Goal: Task Accomplishment & Management: Use online tool/utility

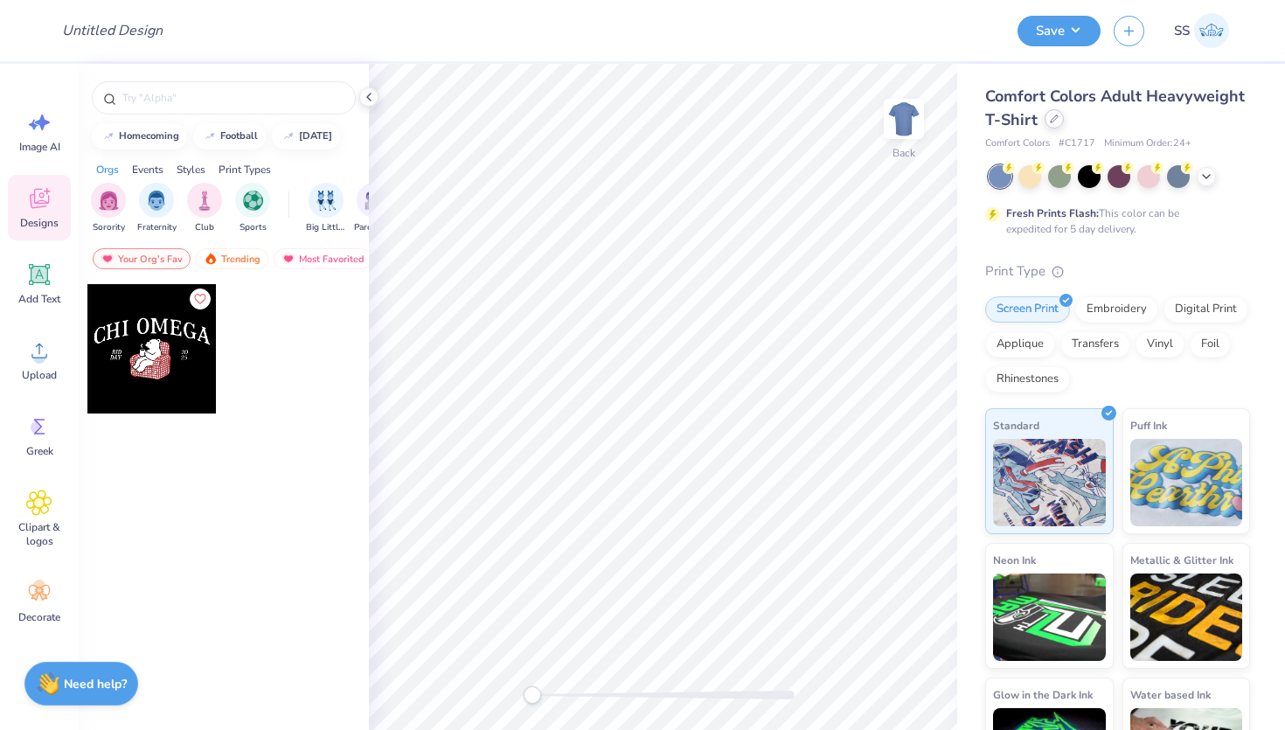
click at [1050, 117] on icon at bounding box center [1054, 119] width 9 height 9
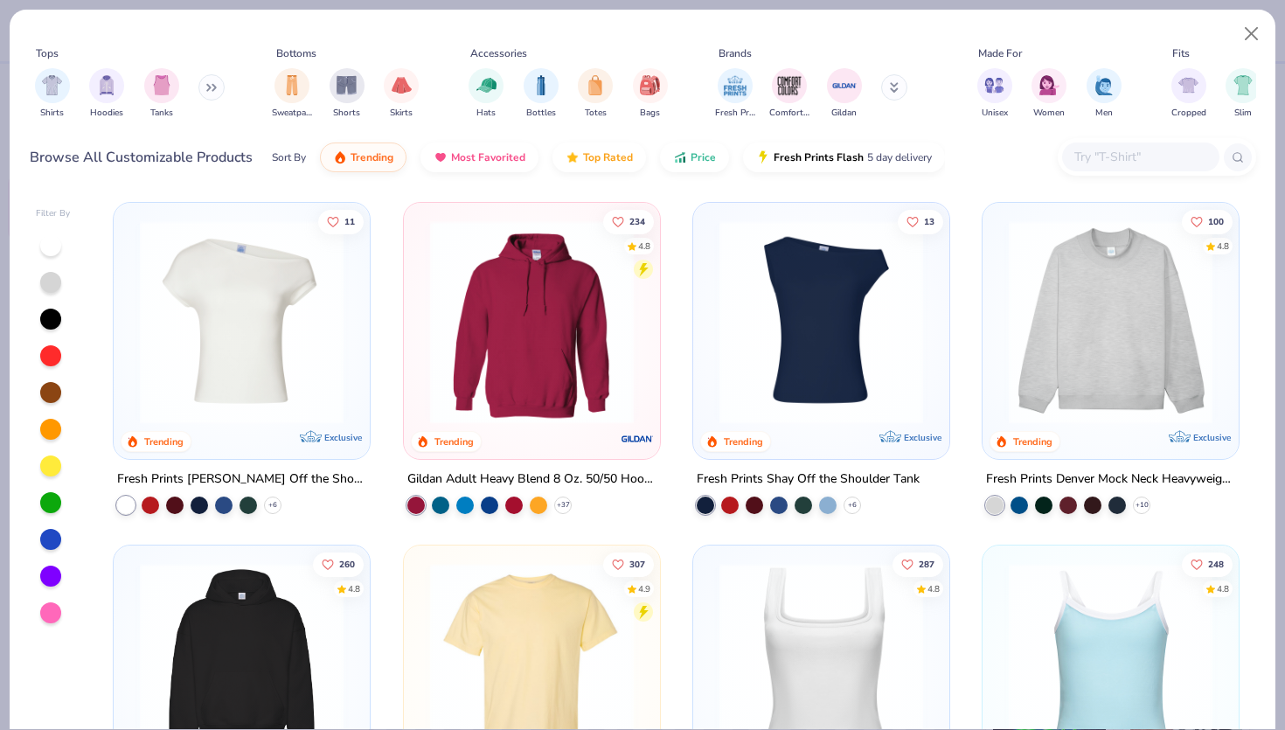
click at [1100, 164] on input "text" at bounding box center [1140, 157] width 135 height 20
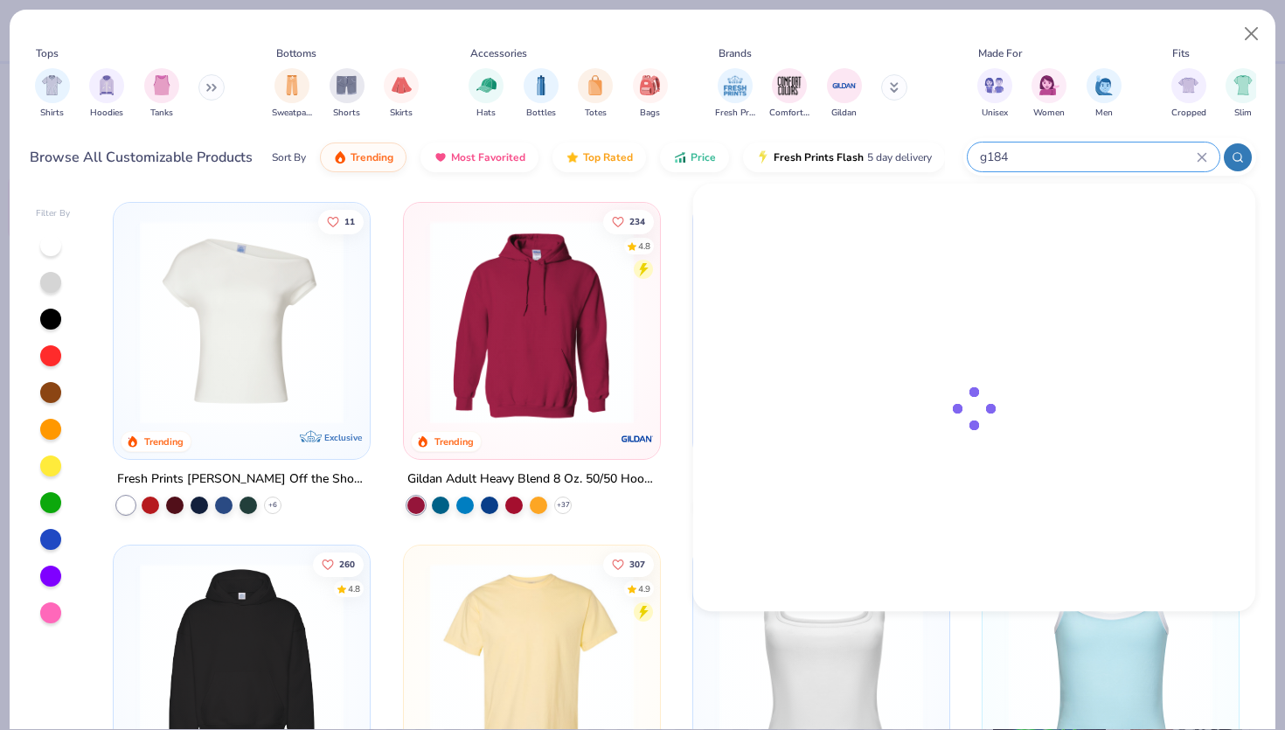
type input "g184"
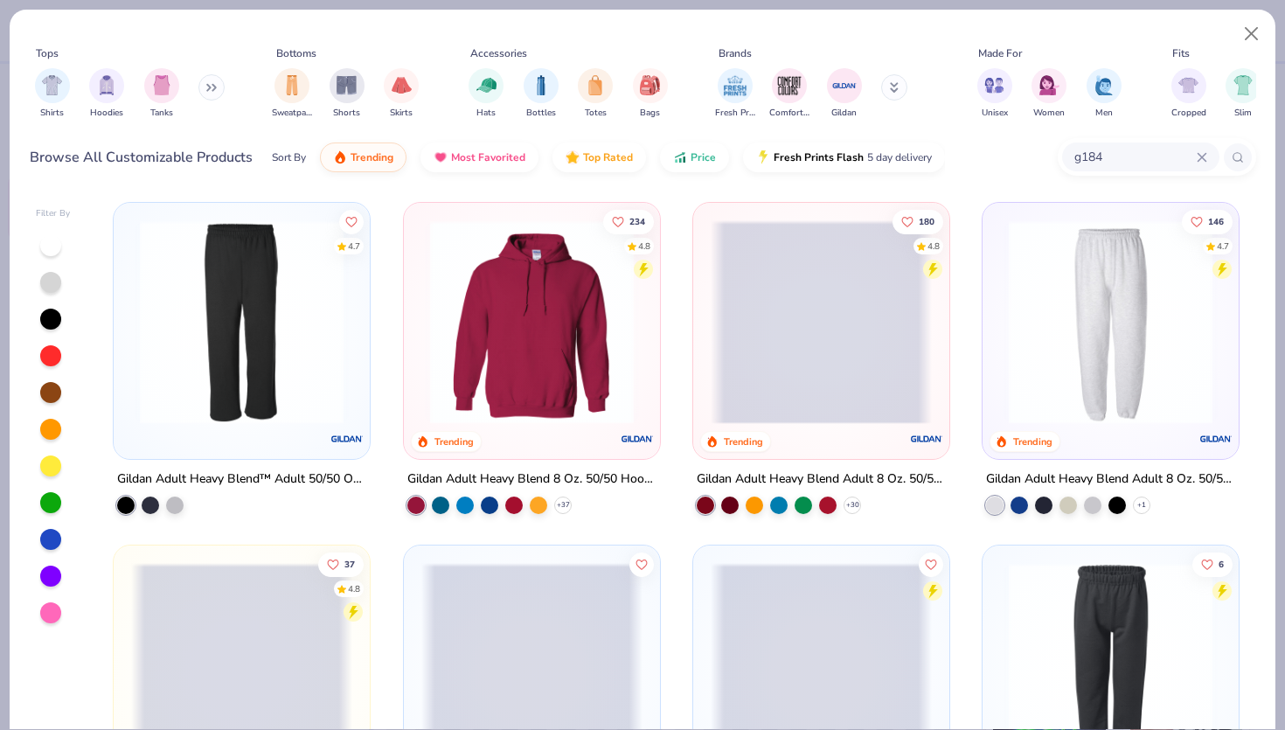
click at [294, 327] on img at bounding box center [241, 322] width 221 height 204
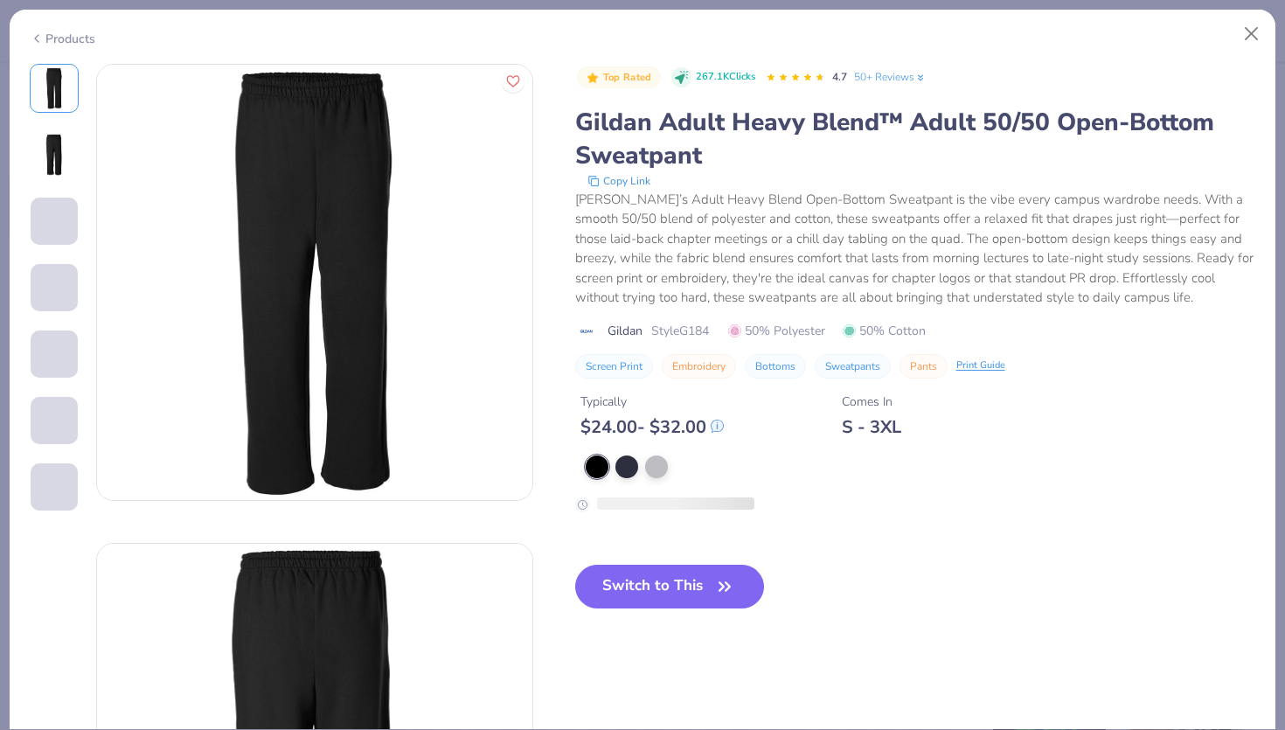
click at [609, 465] on div at bounding box center [921, 467] width 671 height 23
click at [620, 465] on div at bounding box center [627, 465] width 23 height 23
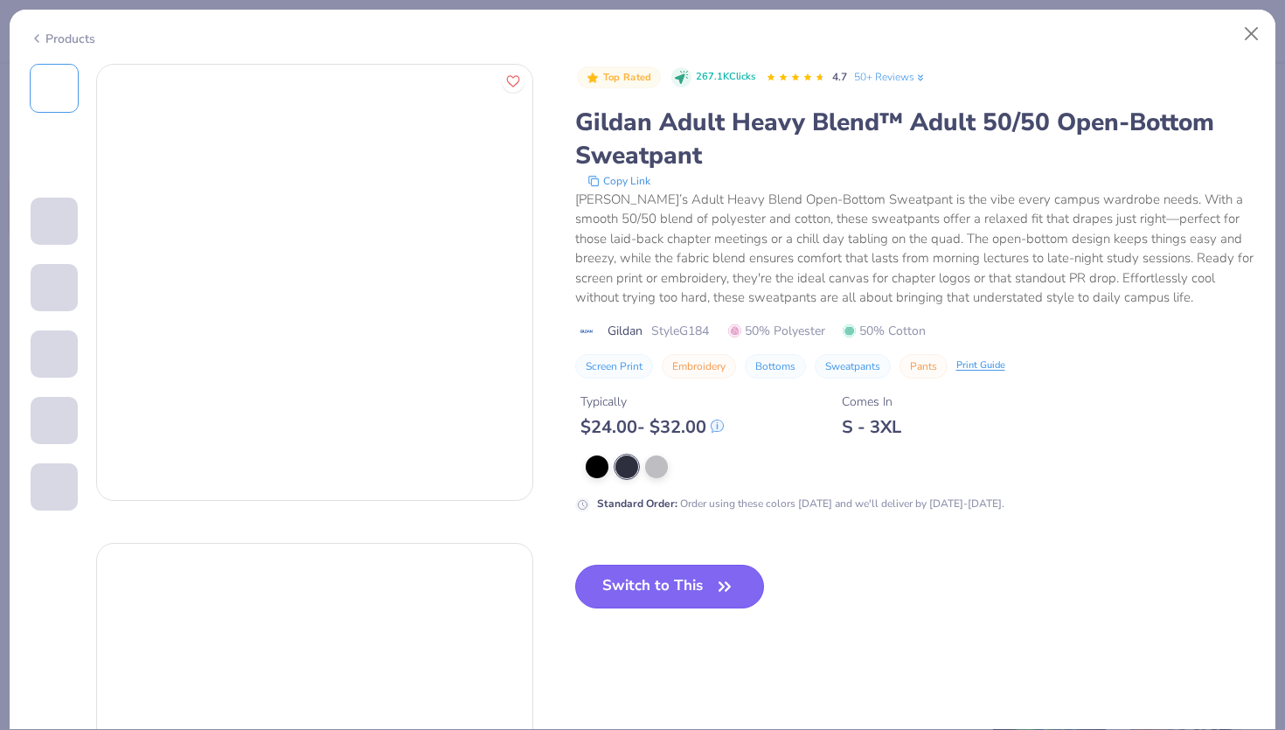
click at [628, 577] on button "Switch to This" at bounding box center [670, 587] width 190 height 44
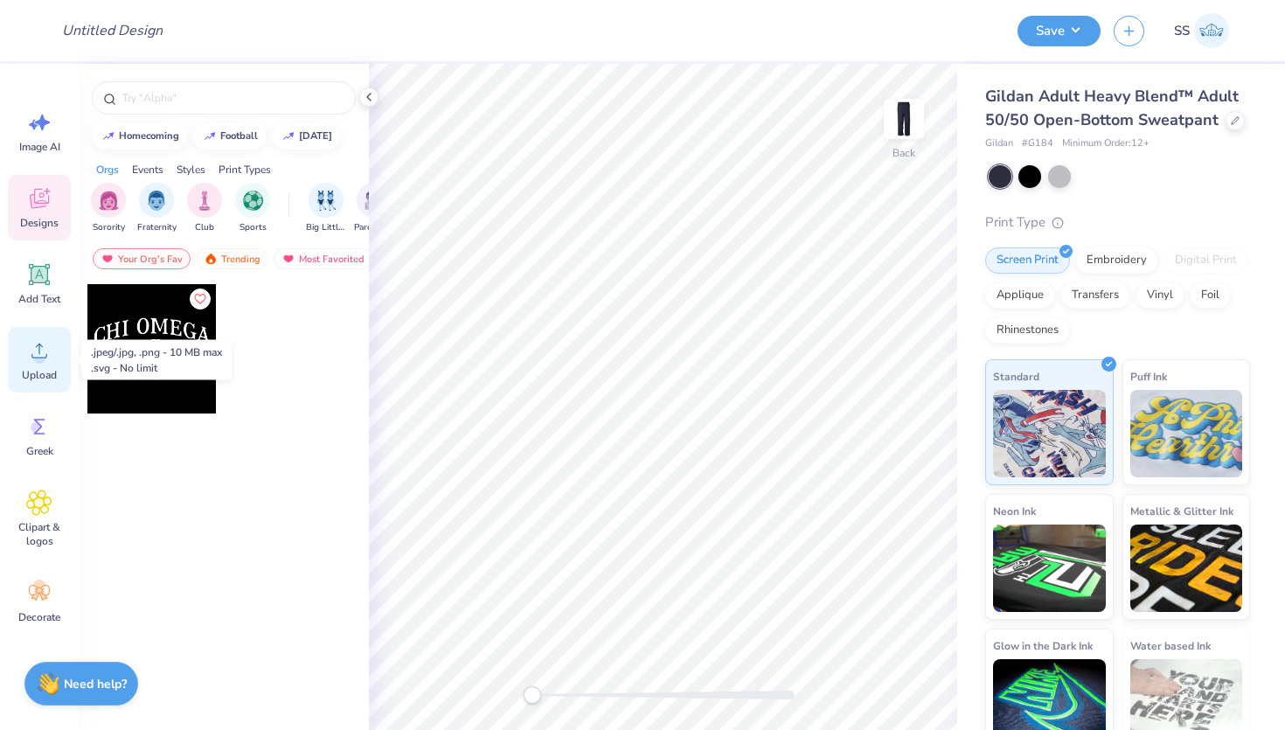
click at [31, 352] on icon at bounding box center [39, 351] width 26 height 26
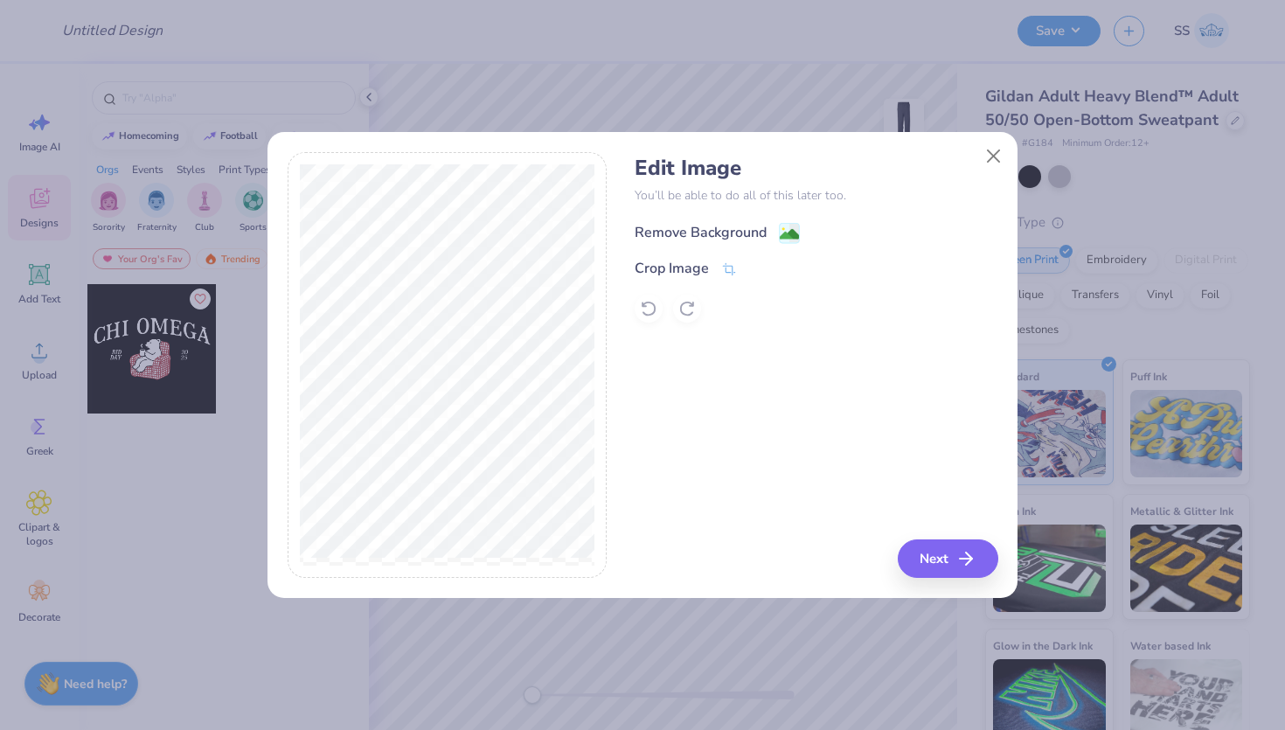
click at [699, 226] on div "Remove Background" at bounding box center [701, 232] width 132 height 21
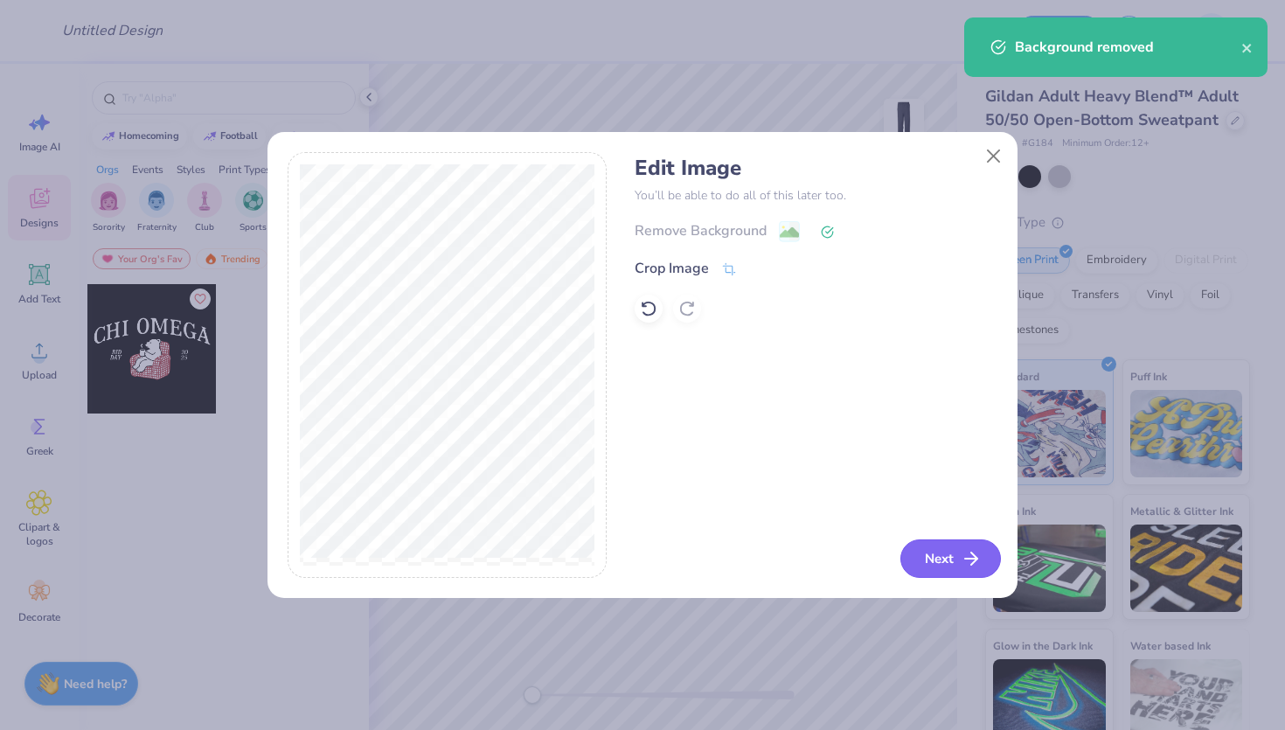
click at [929, 549] on button "Next" at bounding box center [951, 559] width 101 height 38
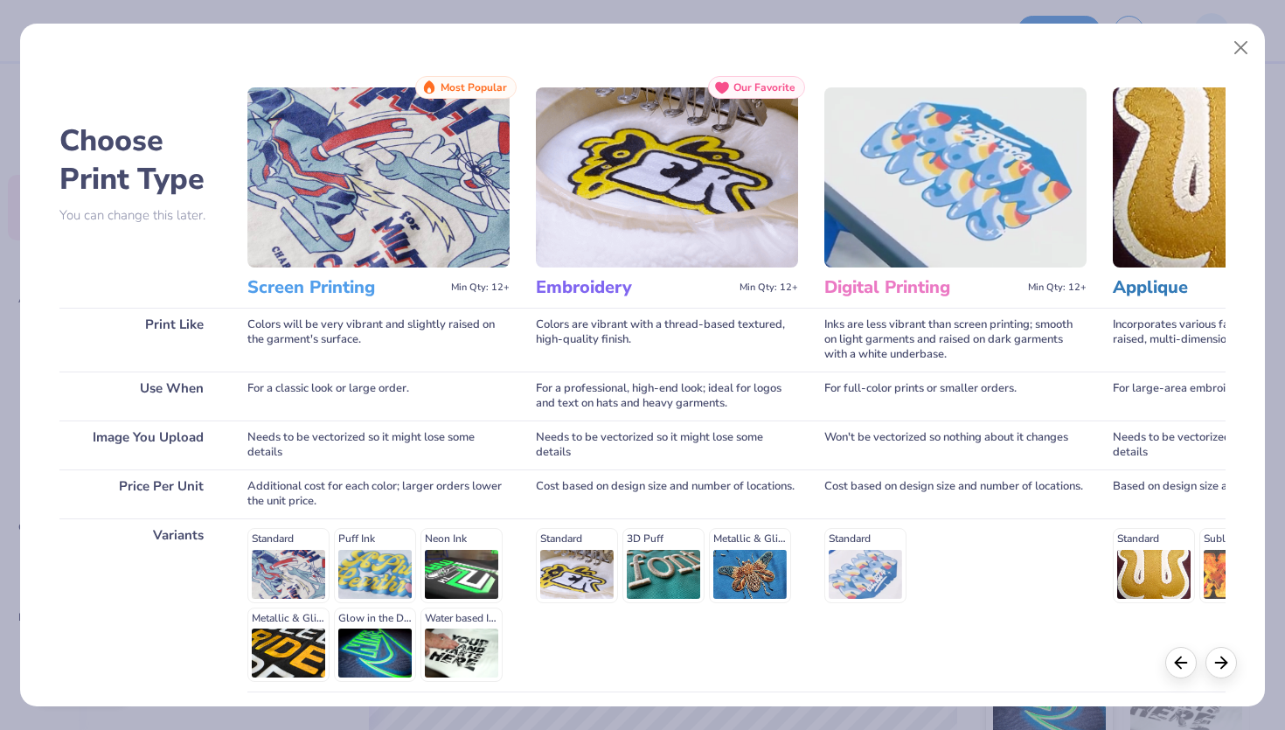
scroll to position [142, 0]
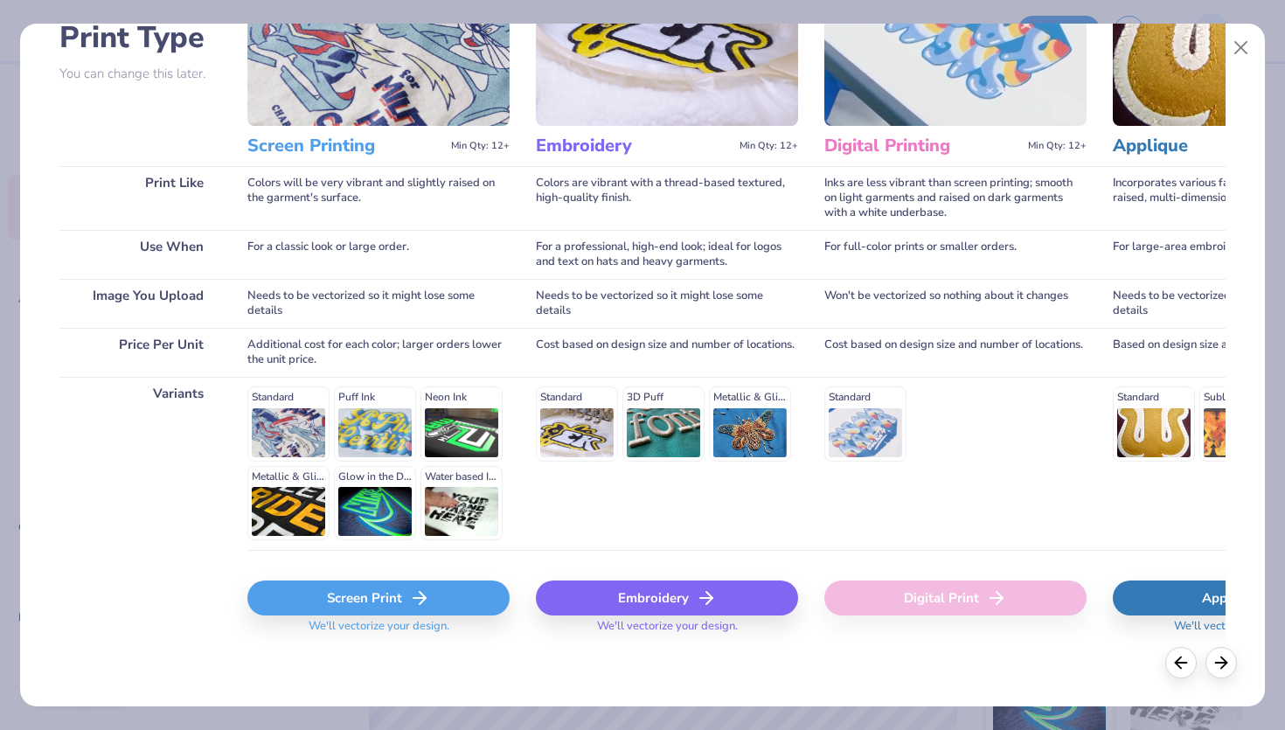
click at [386, 576] on div "Screen Print We'll vectorize your design." at bounding box center [378, 602] width 262 height 104
click at [386, 590] on div "Screen Print" at bounding box center [378, 598] width 262 height 35
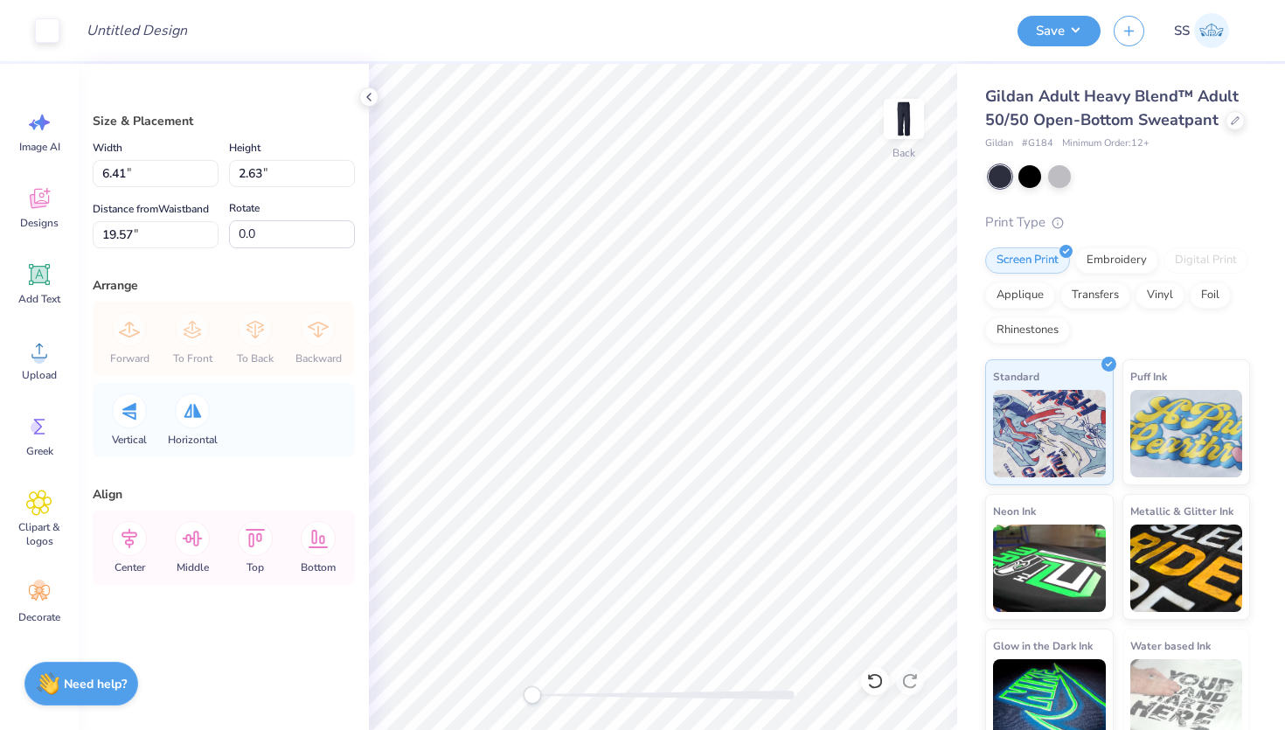
type input "6.41"
type input "2.63"
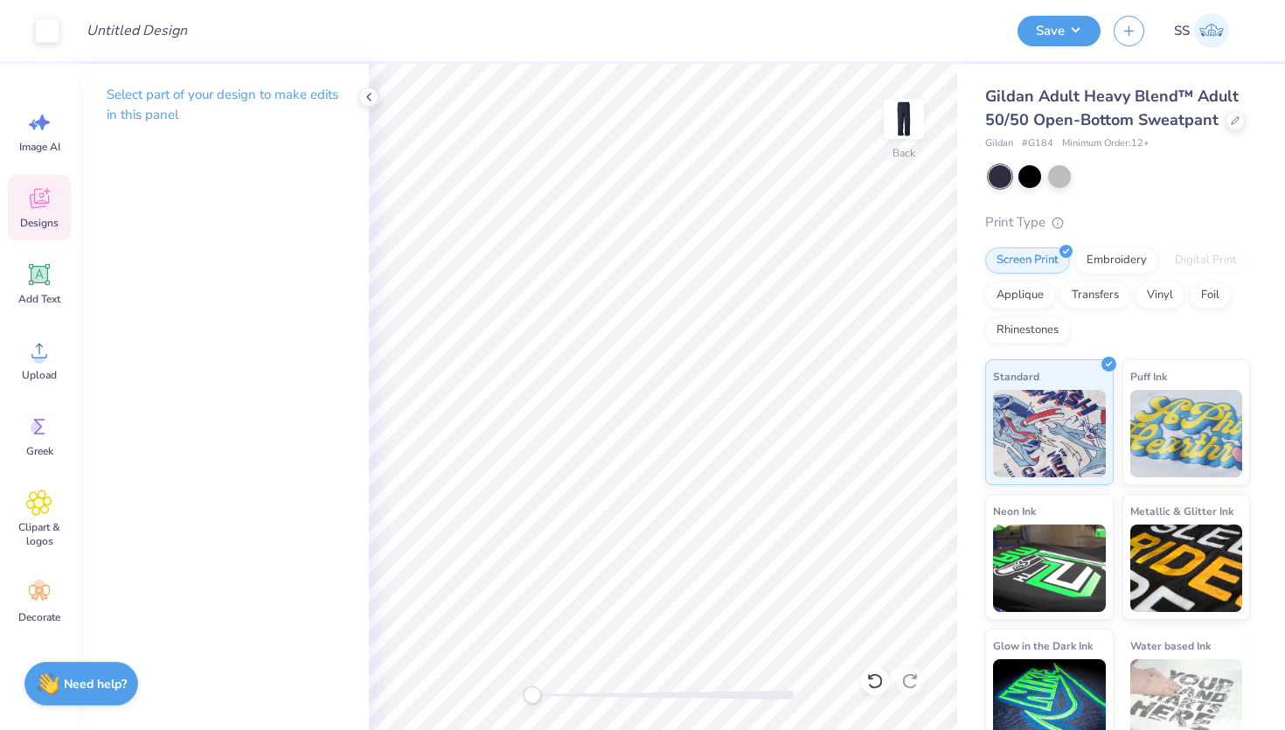
click at [45, 212] on div "Designs" at bounding box center [39, 208] width 63 height 66
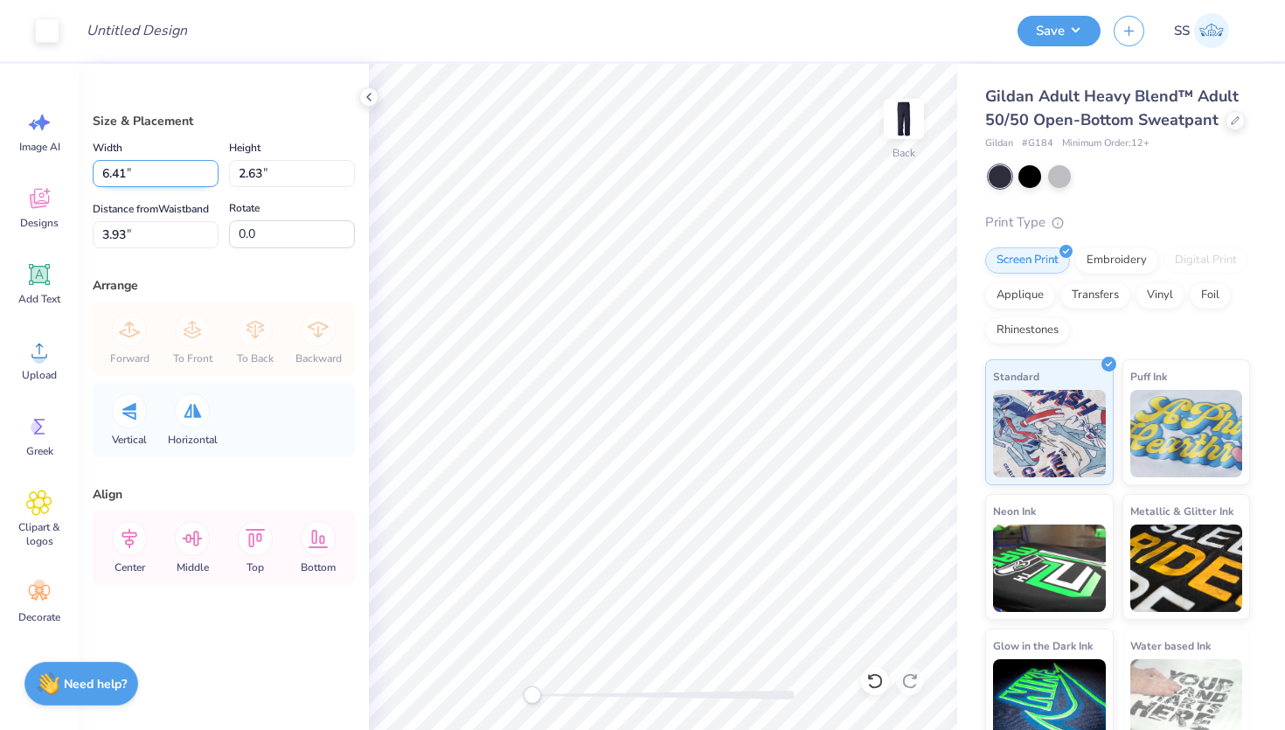
click at [173, 177] on input "6.41" at bounding box center [156, 173] width 126 height 27
paste input "00"
type input "6.00"
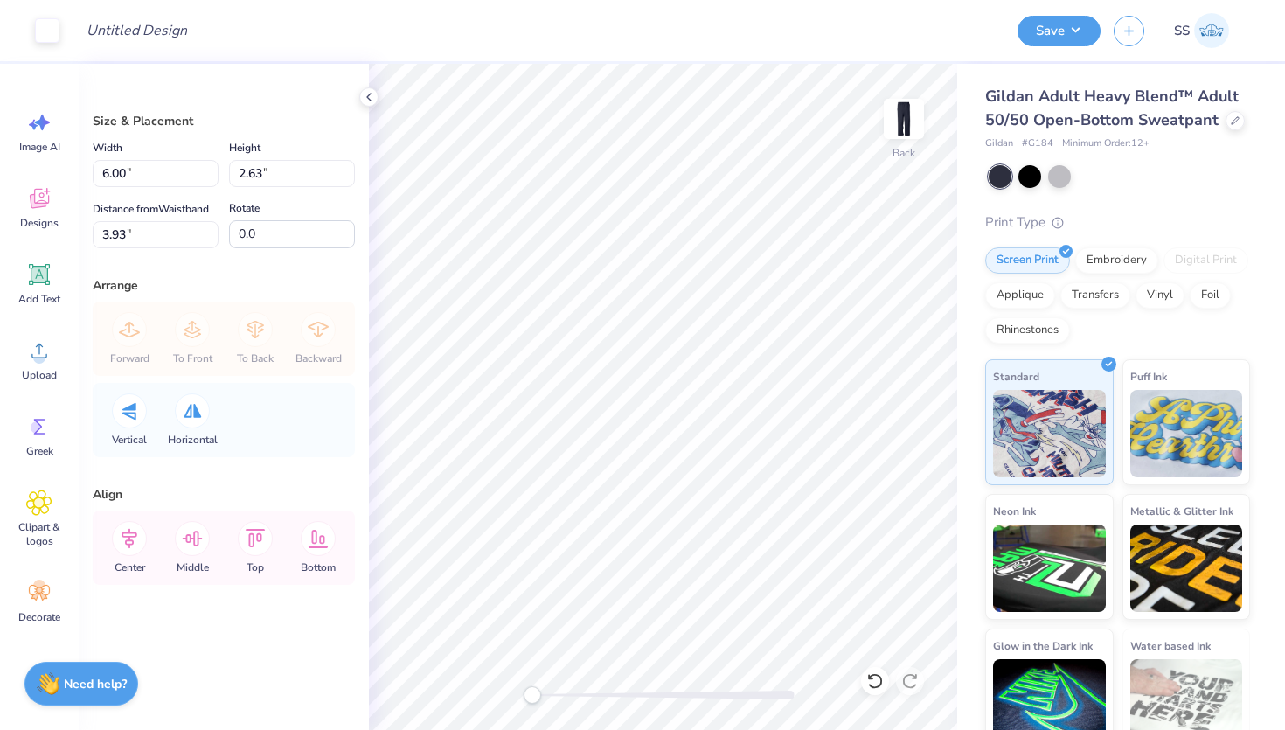
type input "2.47"
click at [275, 178] on input "2.47" at bounding box center [292, 173] width 126 height 27
click at [136, 241] on input "4.01" at bounding box center [156, 234] width 126 height 27
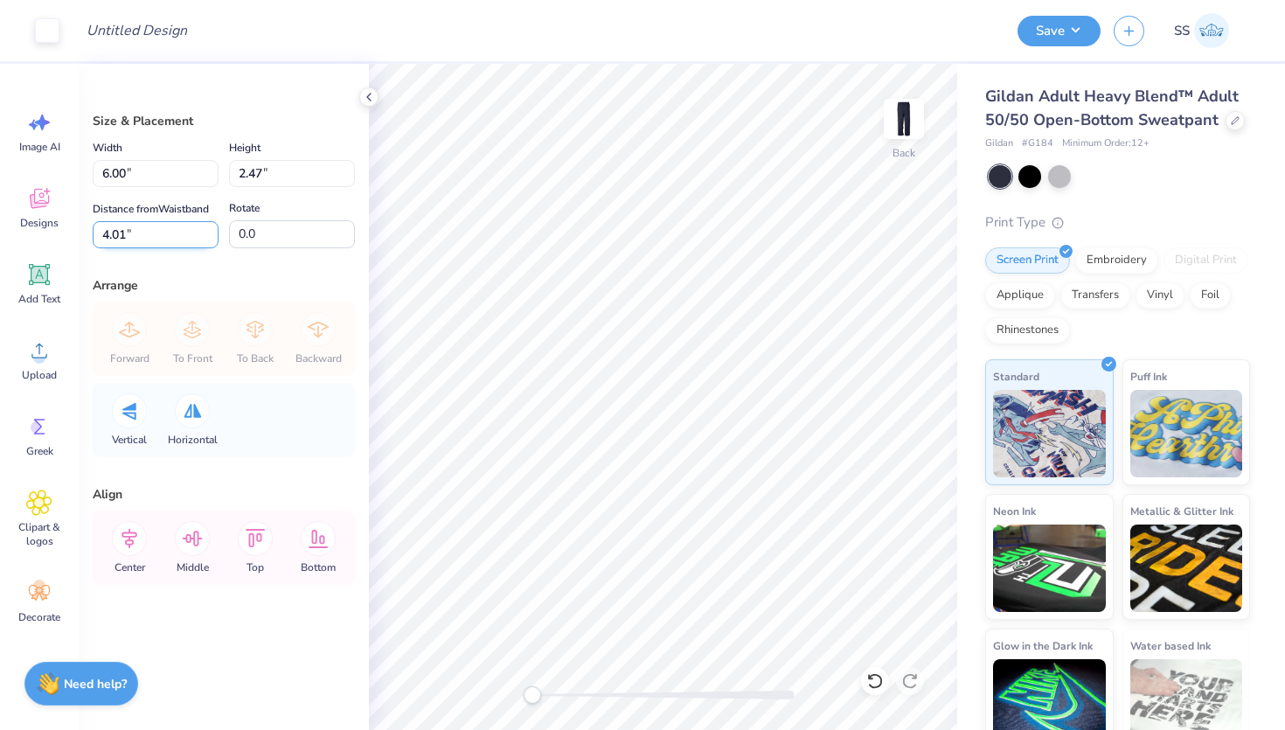
click at [136, 241] on input "4.01" at bounding box center [156, 234] width 126 height 27
type input "3.00"
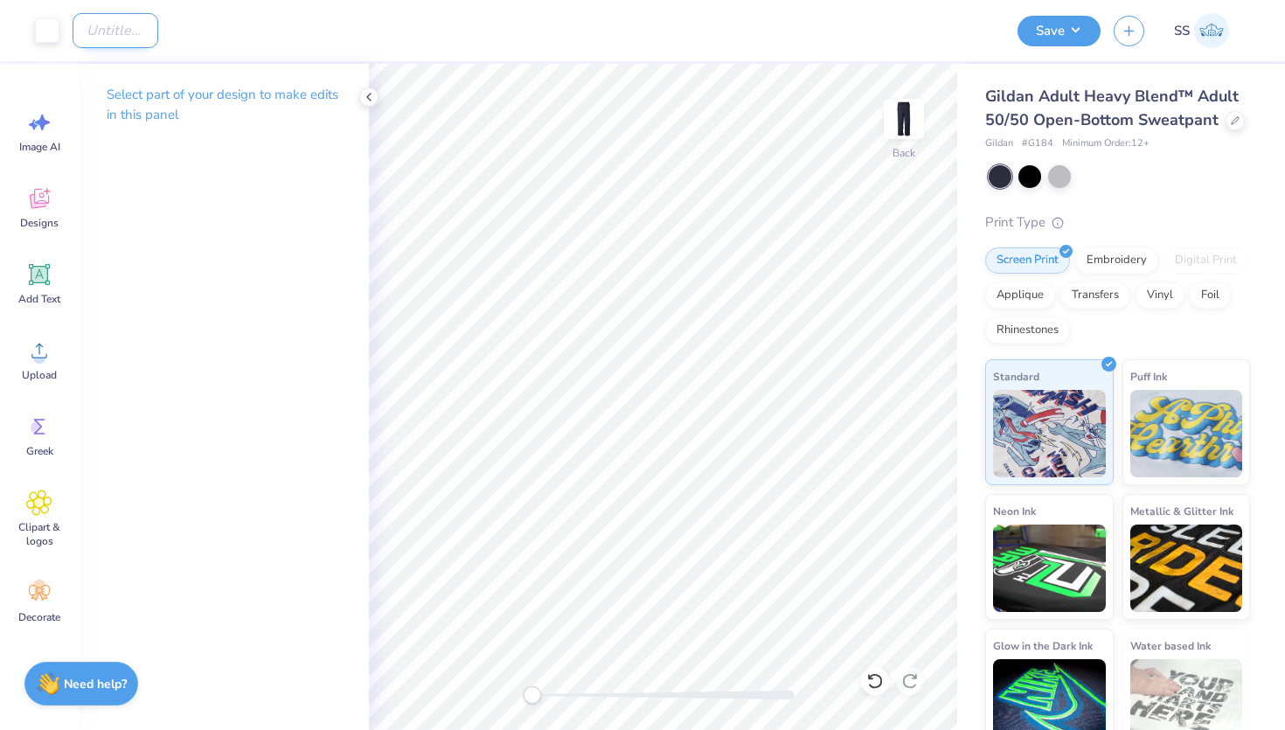
click at [144, 24] on input "Design Title" at bounding box center [116, 30] width 86 height 35
type input "S"
type input "W"
click at [140, 27] on input "Swe" at bounding box center [116, 30] width 86 height 35
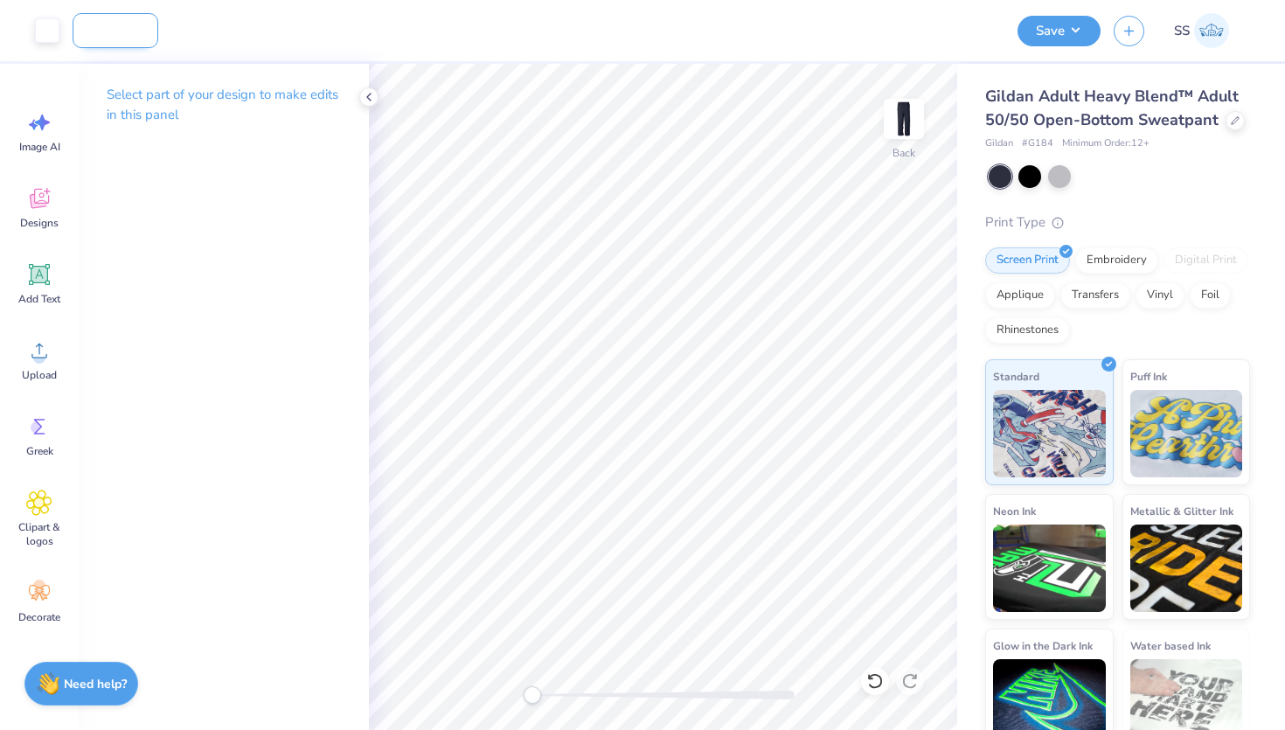
scroll to position [0, 73]
type input "Sweatpants for DTB"
click at [761, 54] on div "Design Title Sweatpants for DTB" at bounding box center [539, 30] width 932 height 61
click at [1027, 29] on button "Save" at bounding box center [1059, 28] width 83 height 31
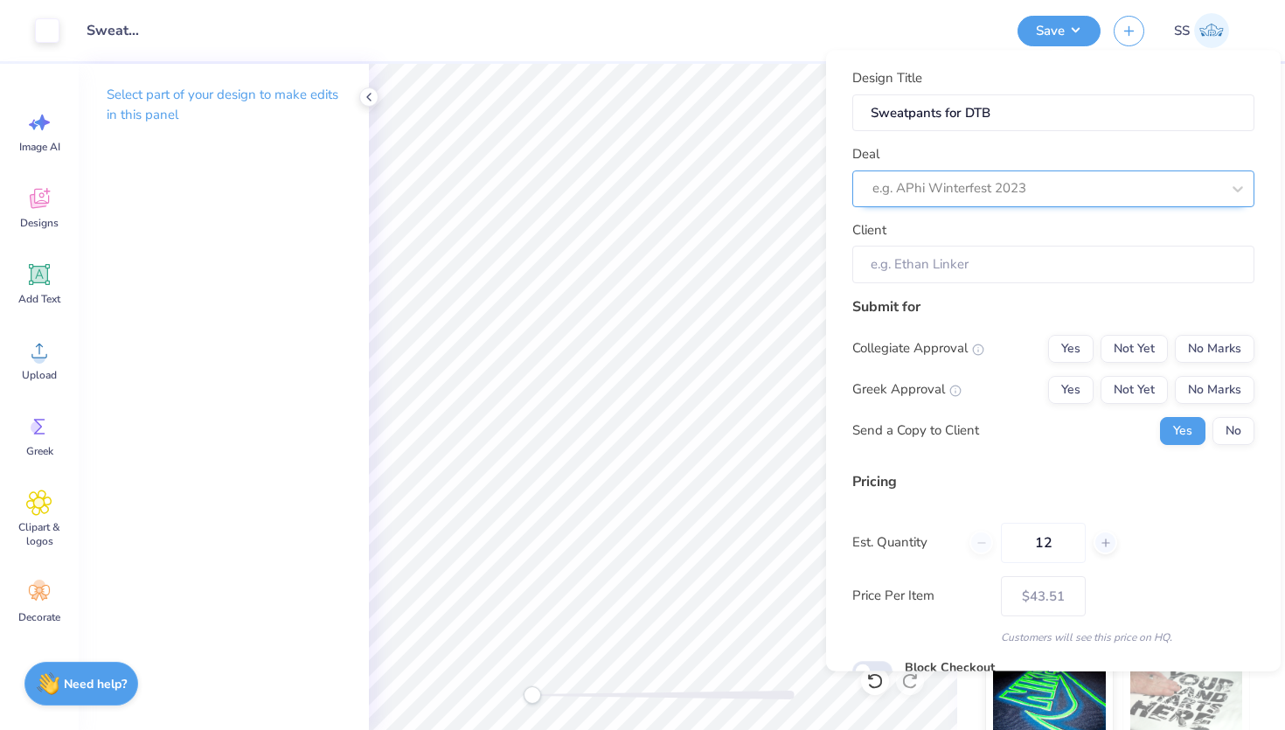
click at [1133, 172] on div "e.g. APhi Winterfest 2023" at bounding box center [1054, 188] width 402 height 37
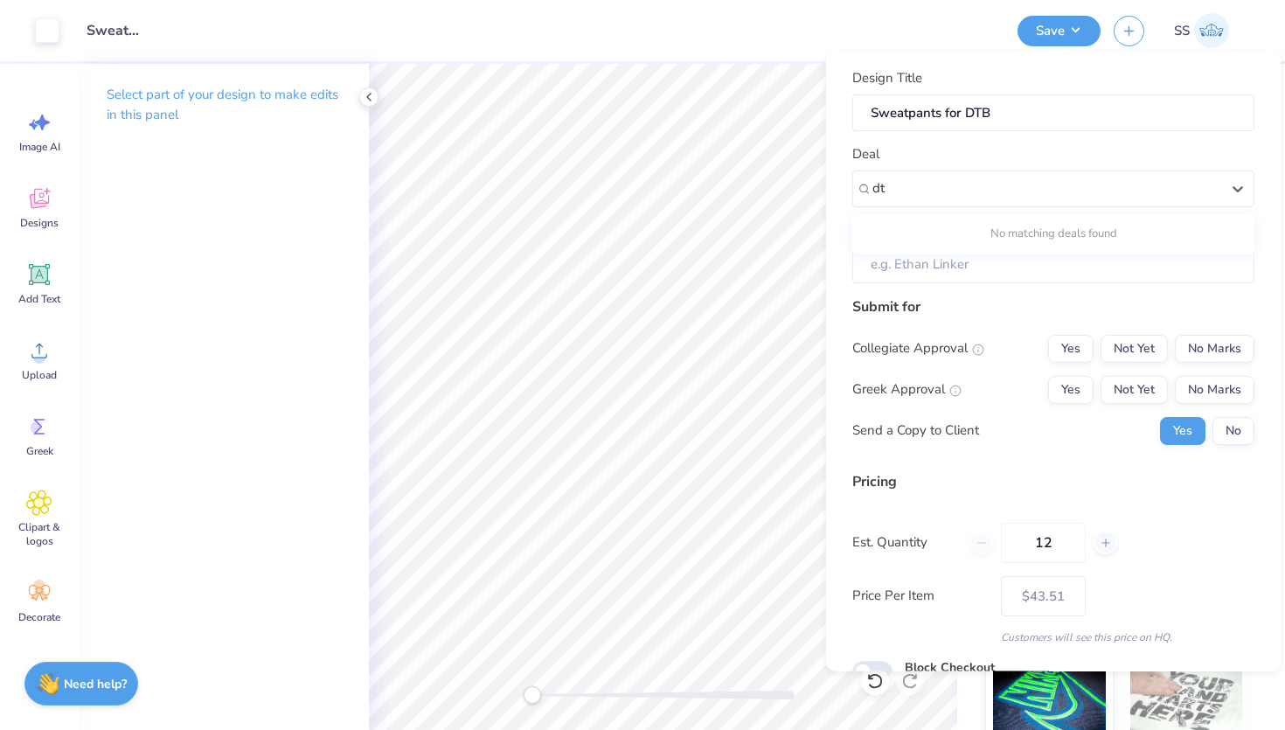
type input "d"
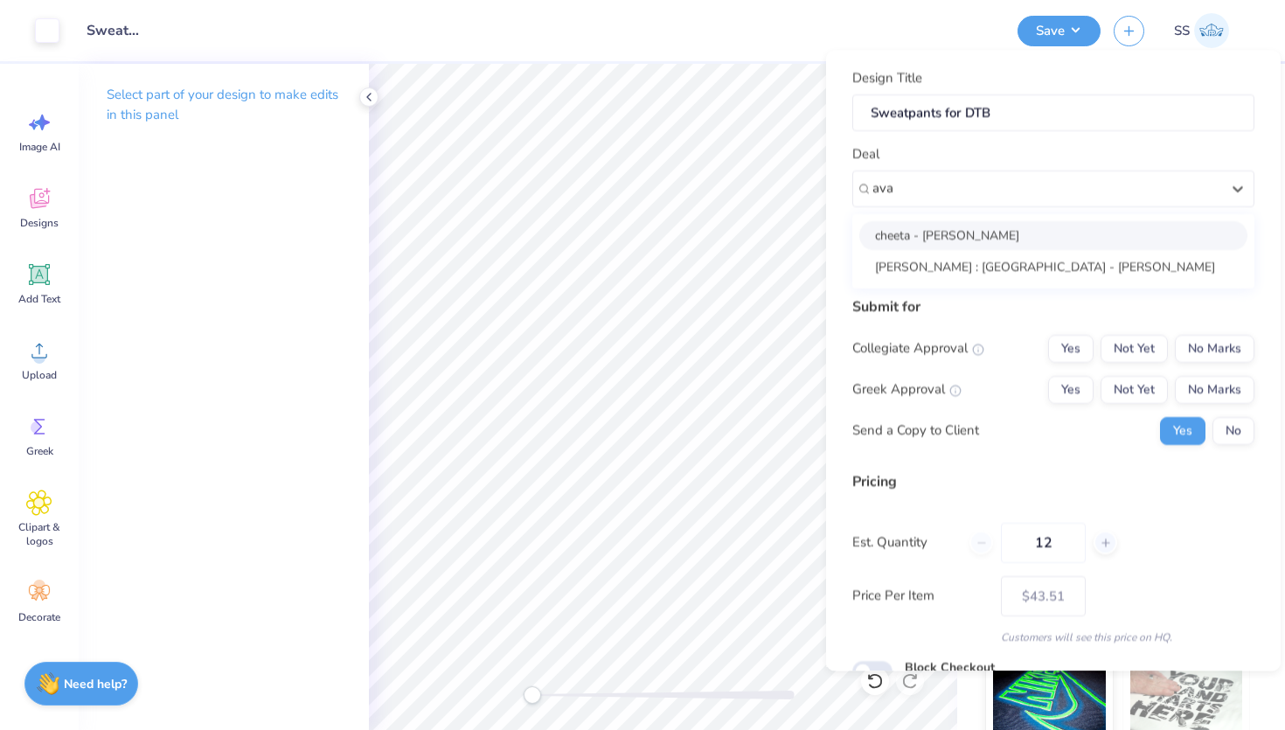
click at [917, 233] on div "cheeta - Ava Hromin" at bounding box center [1054, 234] width 388 height 29
type input "ava"
type input "Ava Hromin"
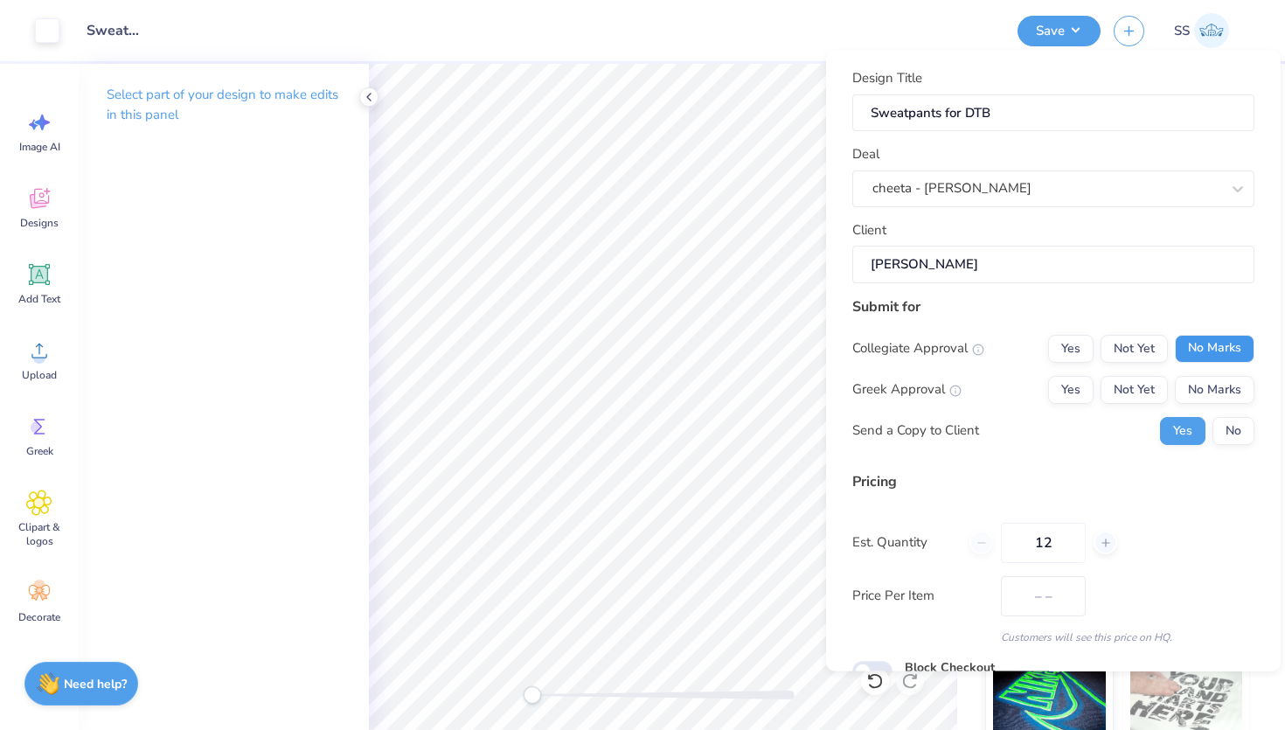
click at [1225, 358] on button "No Marks" at bounding box center [1215, 348] width 80 height 28
click at [1226, 393] on button "No Marks" at bounding box center [1215, 389] width 80 height 28
click at [1243, 440] on button "No" at bounding box center [1234, 430] width 42 height 28
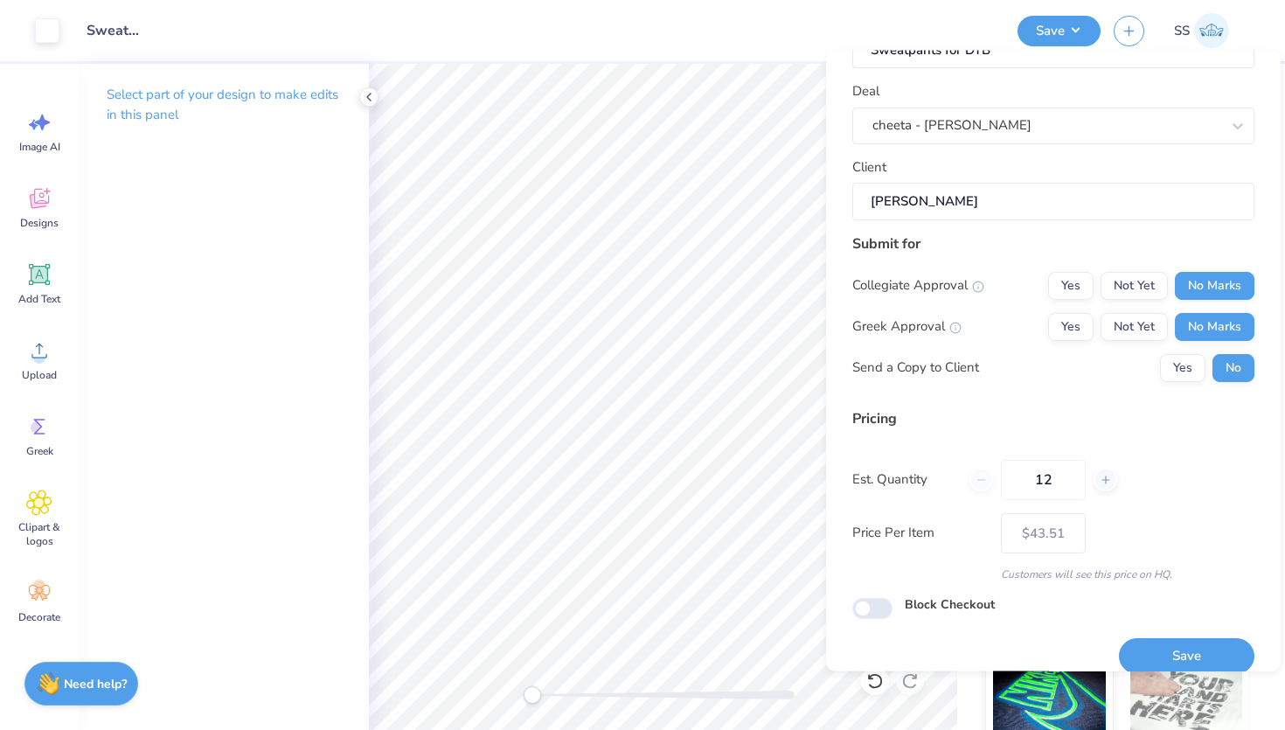
scroll to position [83, 0]
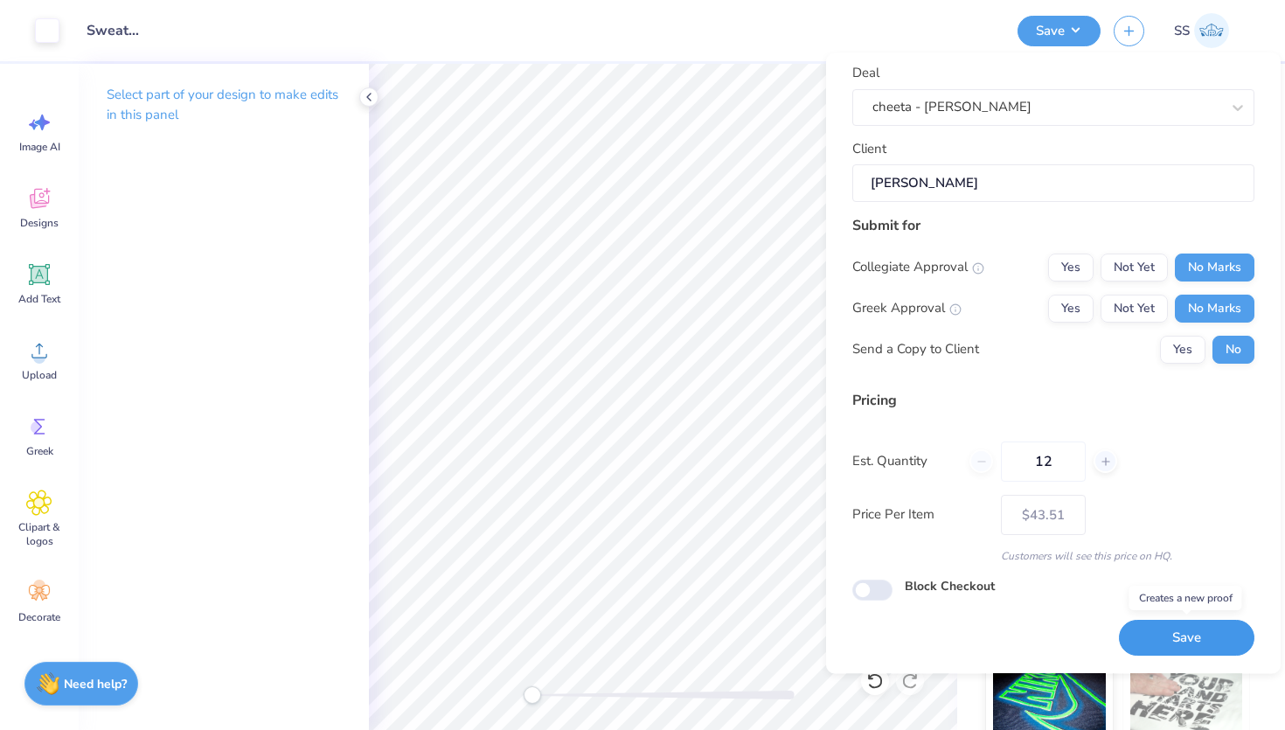
click at [1160, 636] on button "Save" at bounding box center [1187, 639] width 136 height 36
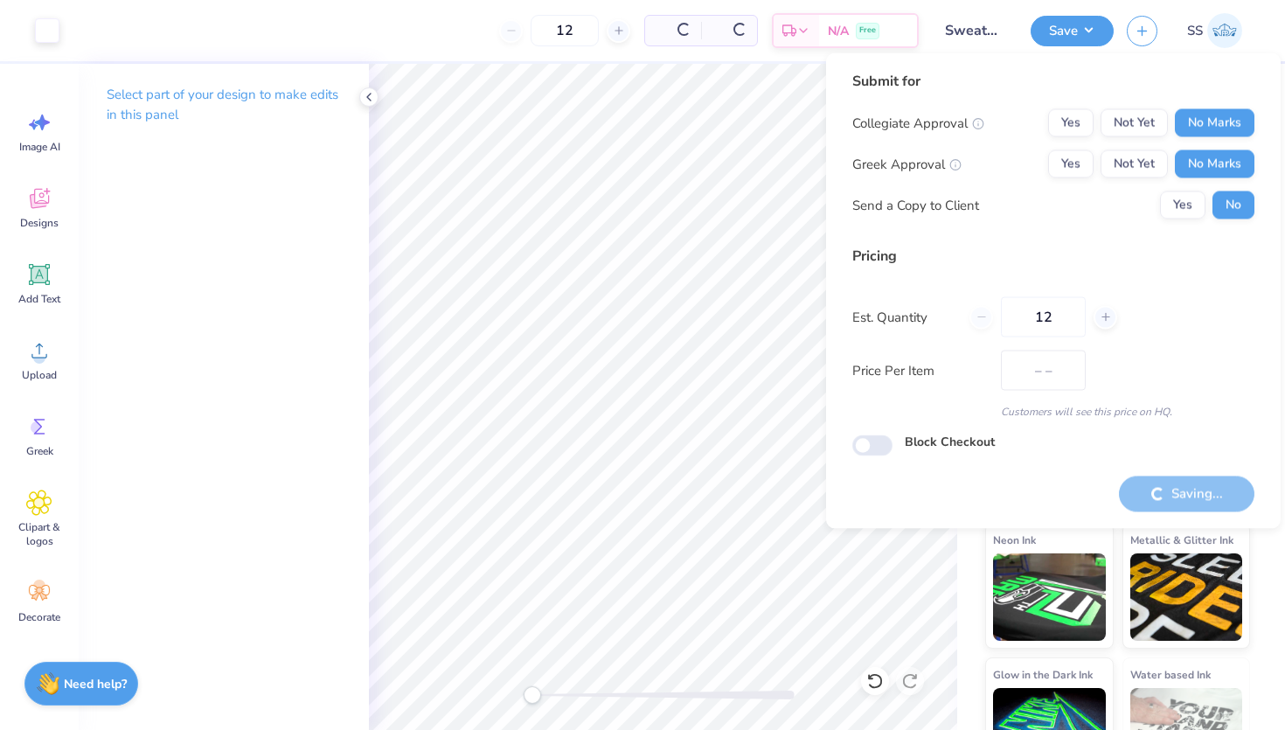
type input "$43.51"
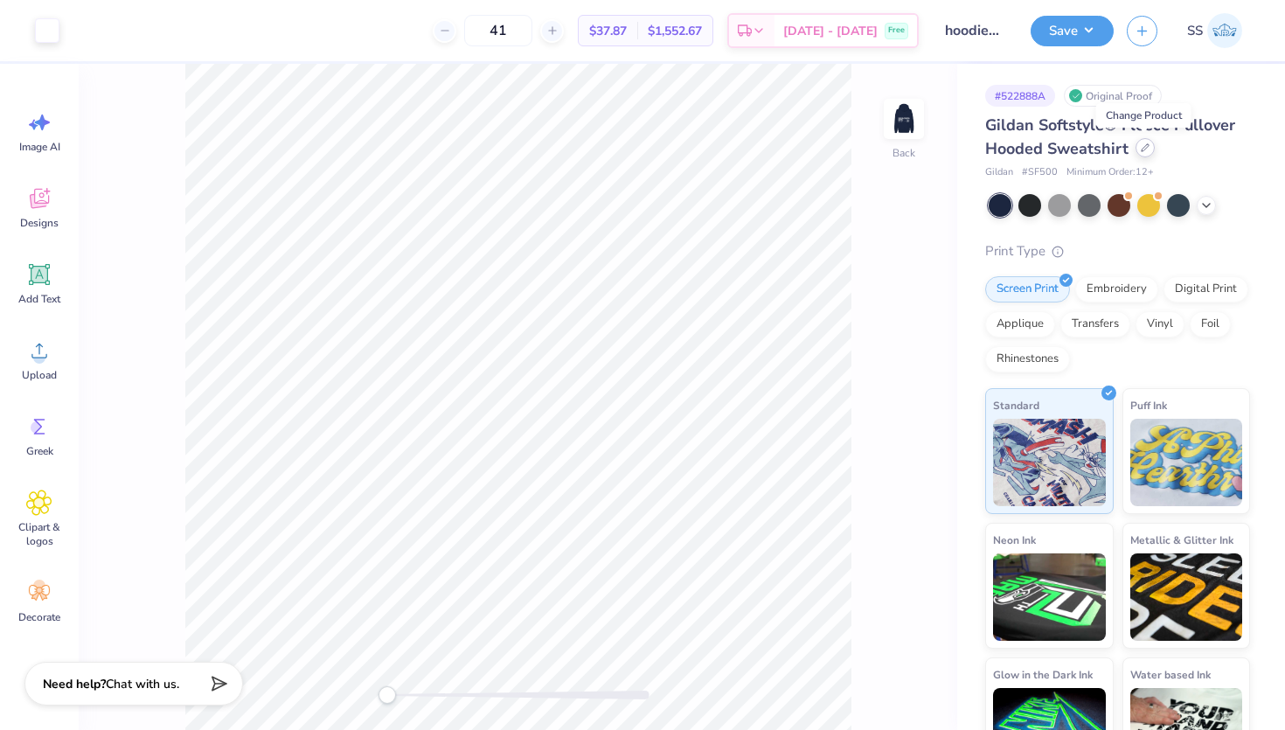
click at [1150, 148] on div at bounding box center [1145, 147] width 19 height 19
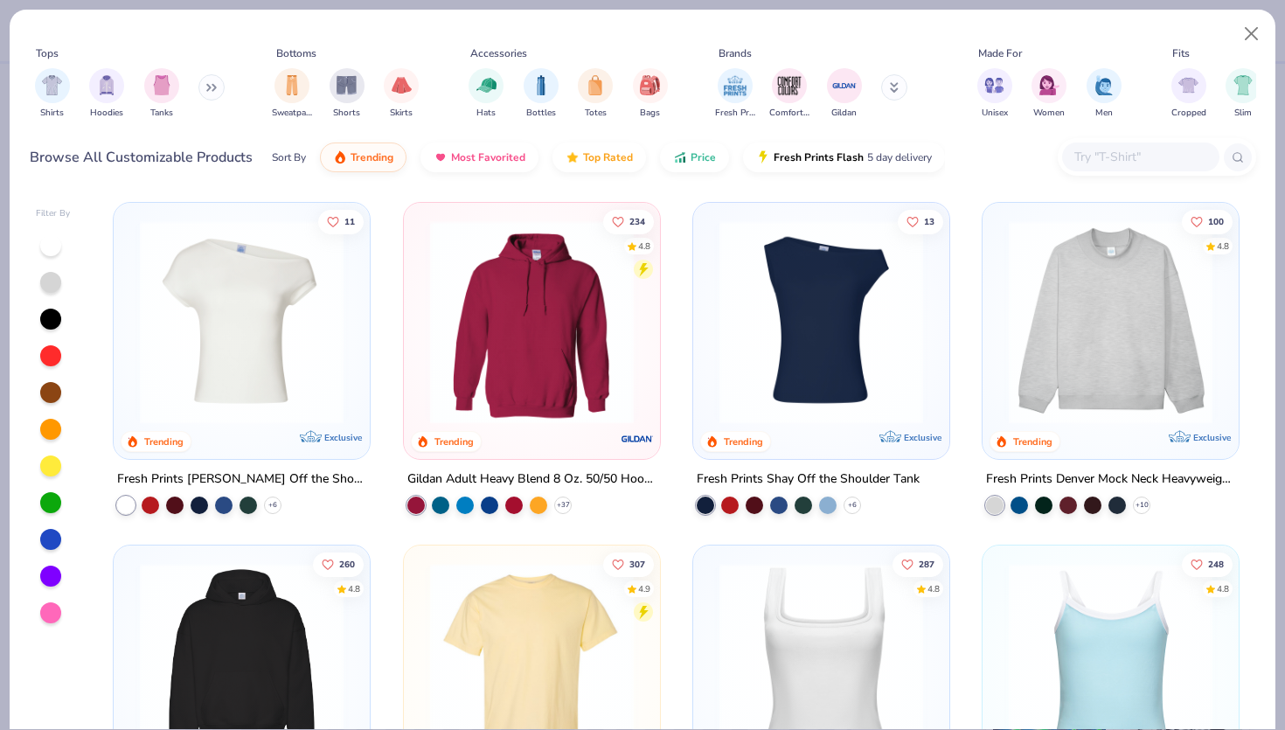
click at [1132, 153] on input "text" at bounding box center [1140, 157] width 135 height 20
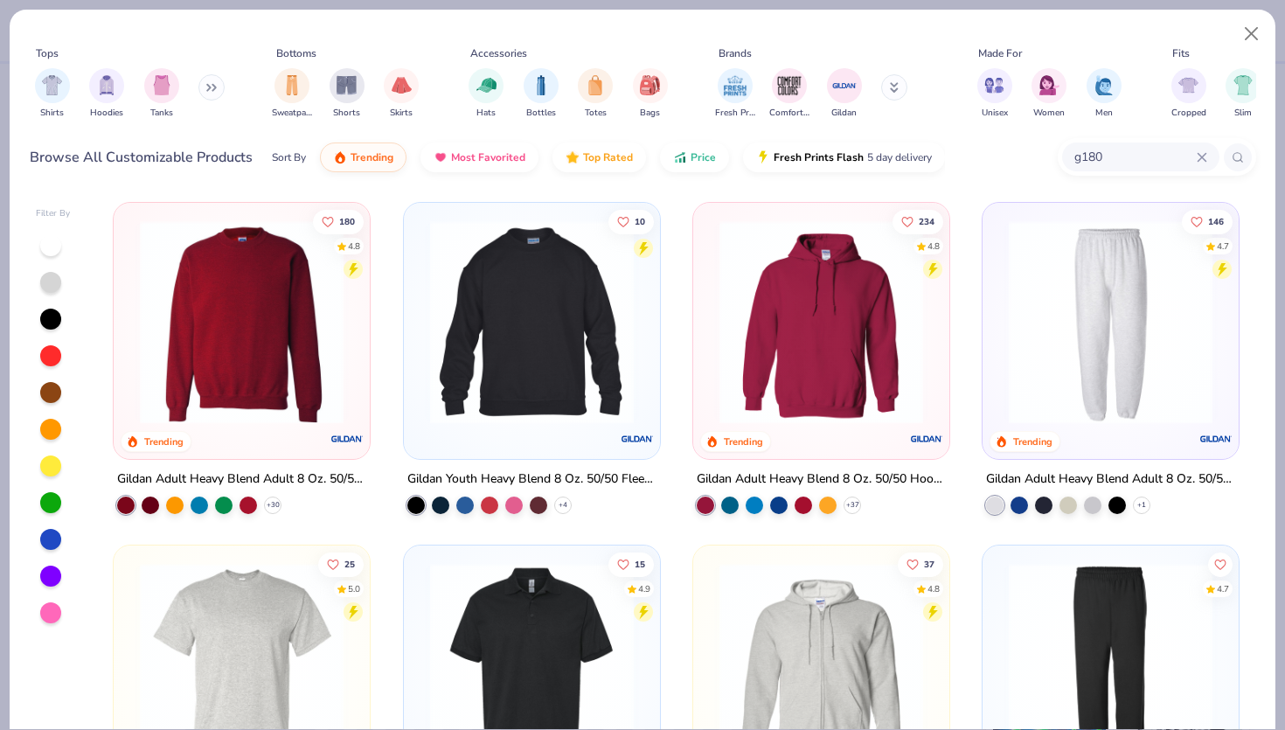
click at [319, 333] on img at bounding box center [241, 322] width 221 height 204
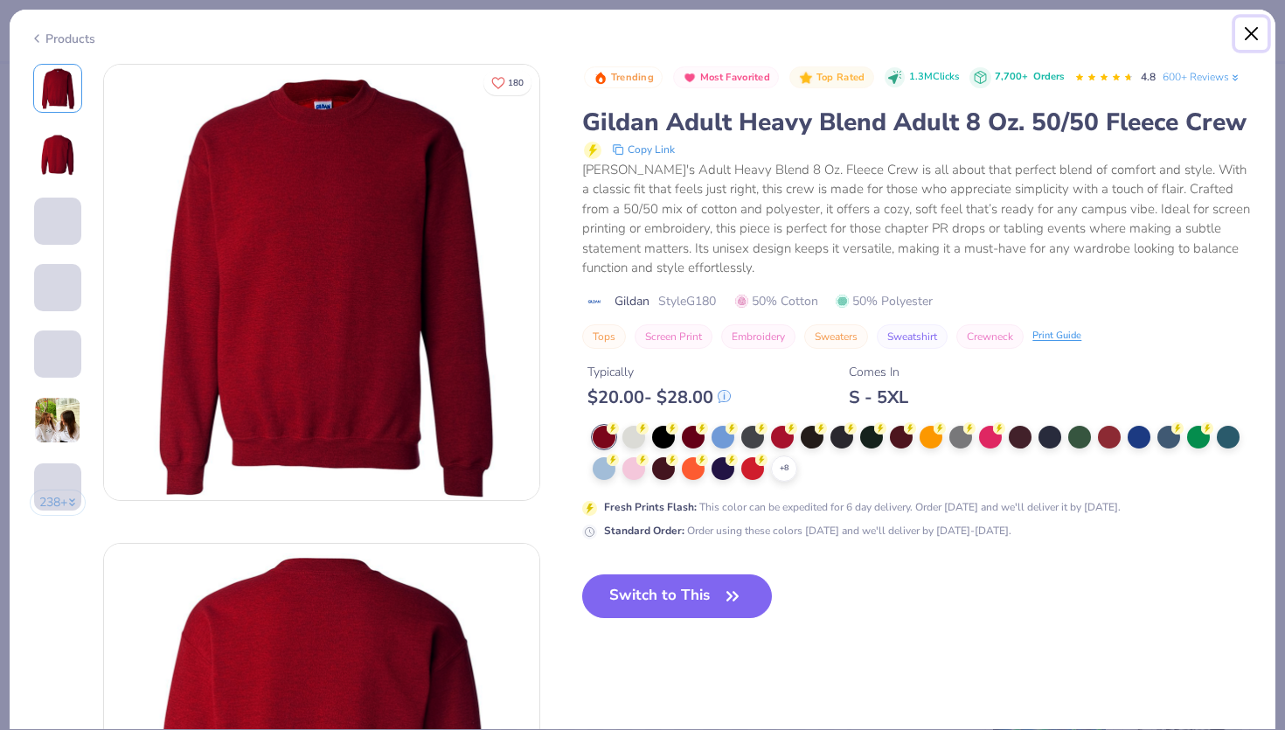
click at [1250, 32] on button "Close" at bounding box center [1252, 33] width 33 height 33
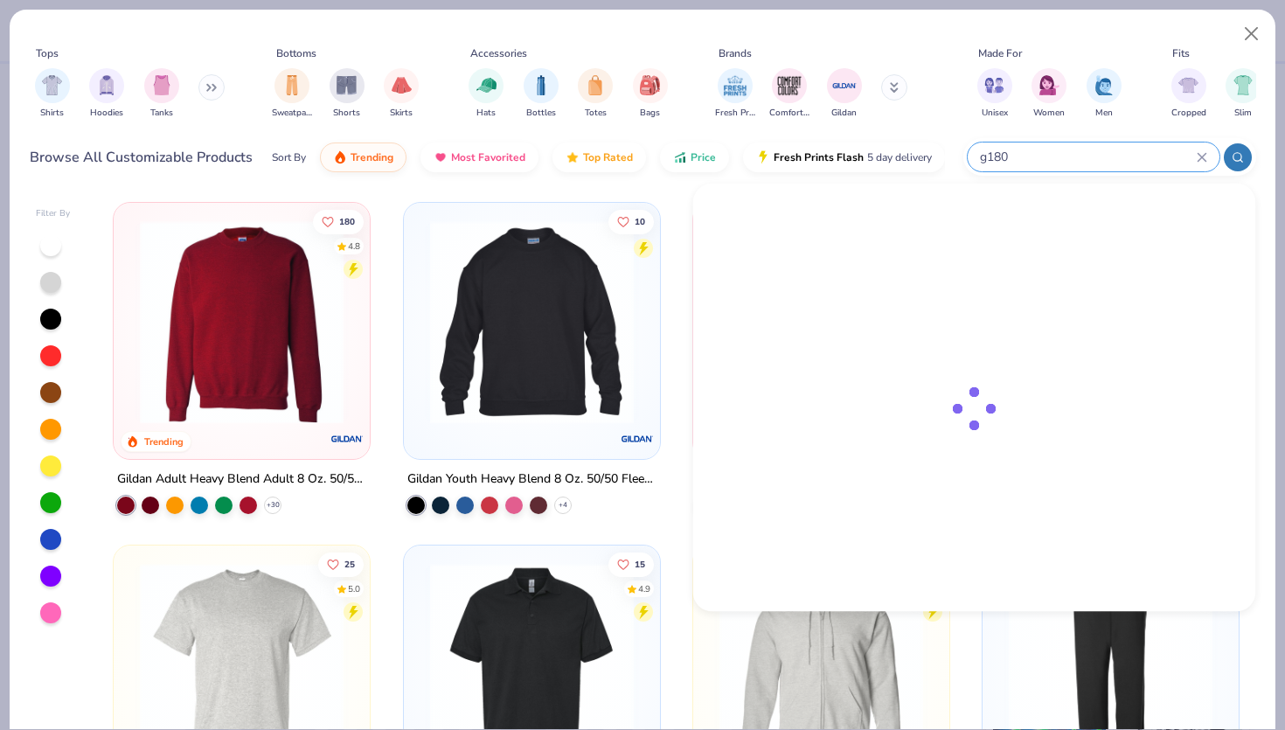
click at [1152, 153] on input "g180" at bounding box center [1087, 157] width 219 height 20
type input "g185"
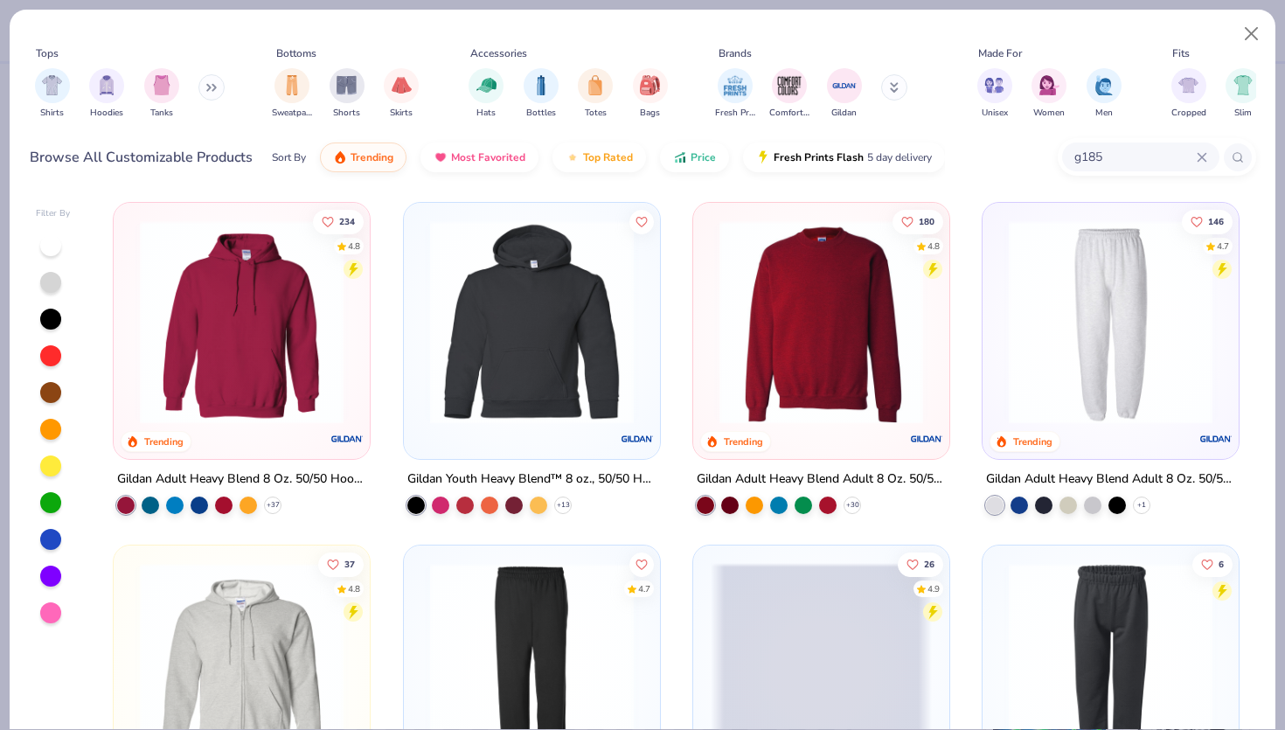
click at [277, 308] on img at bounding box center [241, 322] width 221 height 204
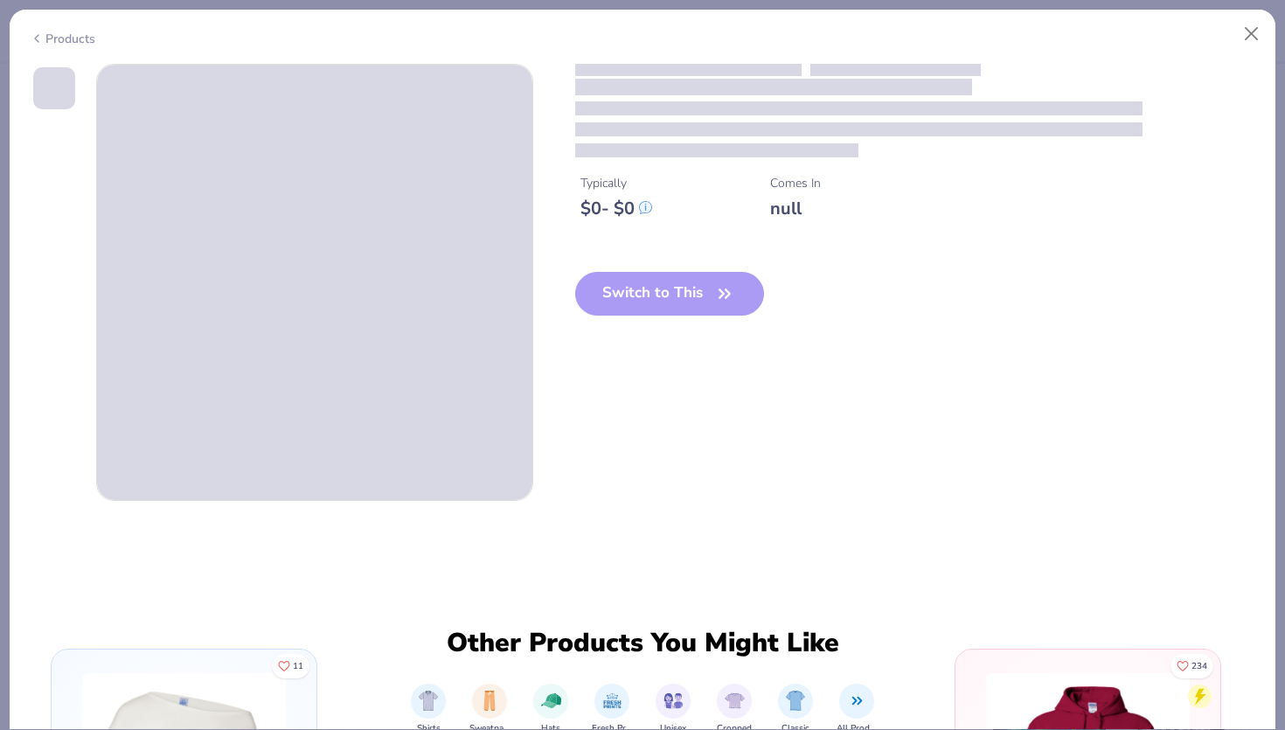
click at [269, 322] on span at bounding box center [314, 282] width 435 height 435
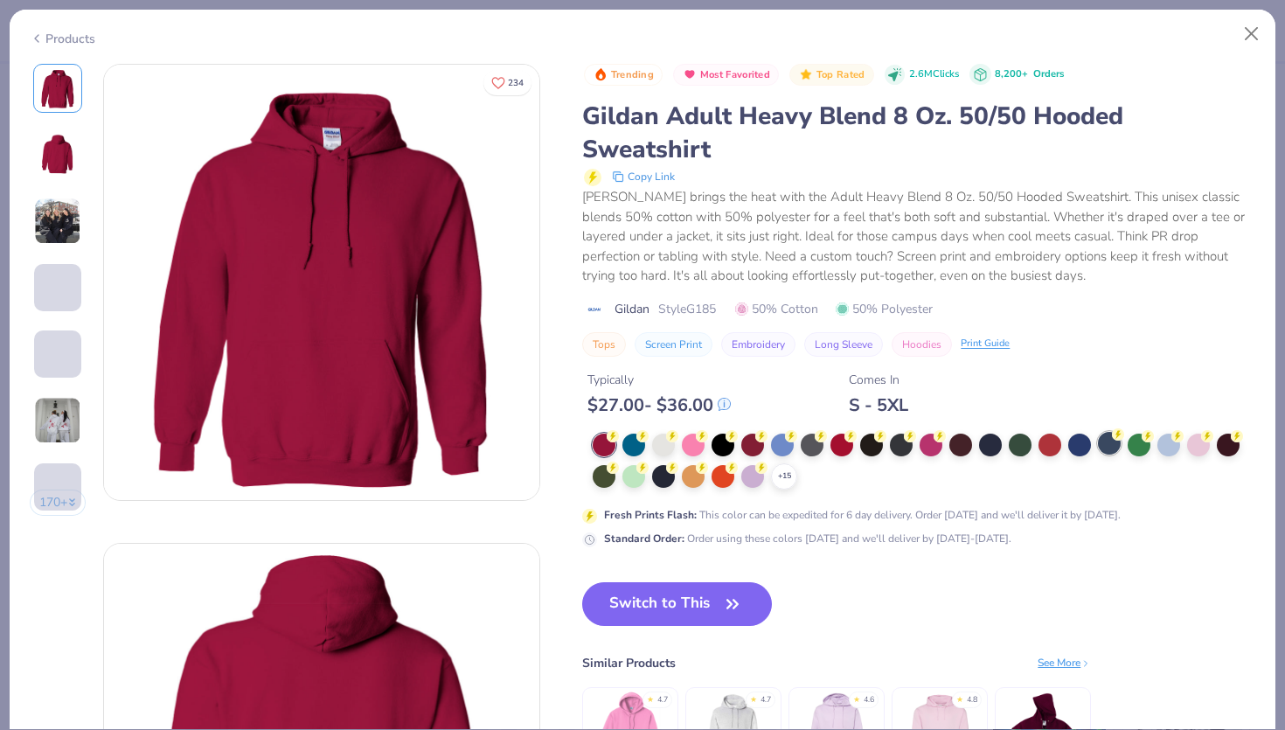
click at [782, 480] on div "+ 15" at bounding box center [784, 476] width 26 height 26
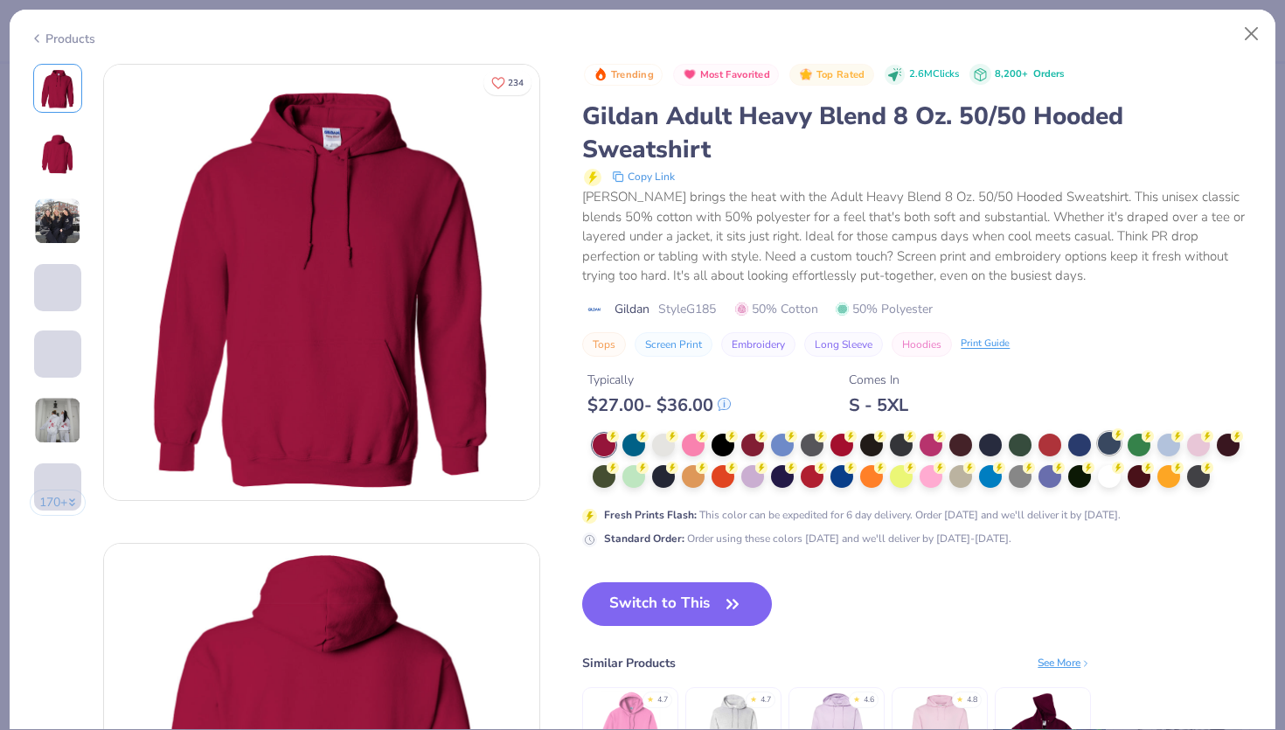
click at [1106, 449] on div at bounding box center [1109, 443] width 23 height 23
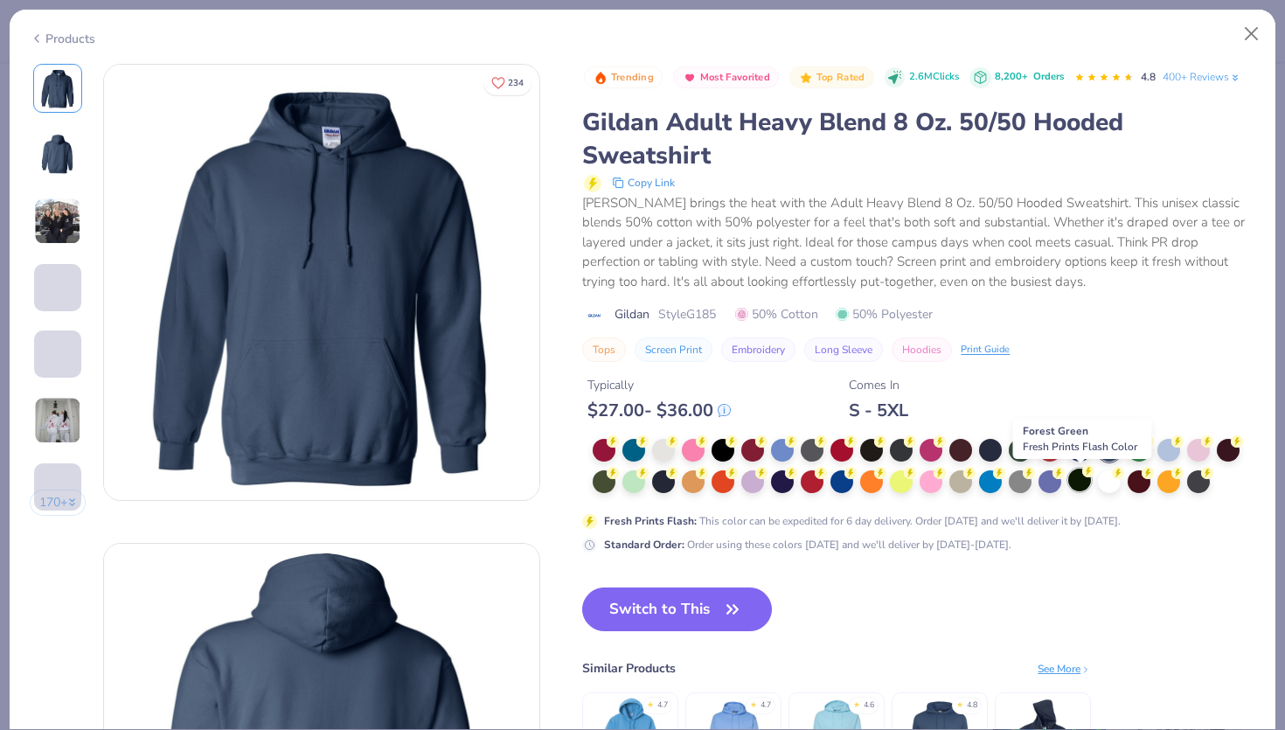
click at [1083, 482] on div at bounding box center [1080, 480] width 23 height 23
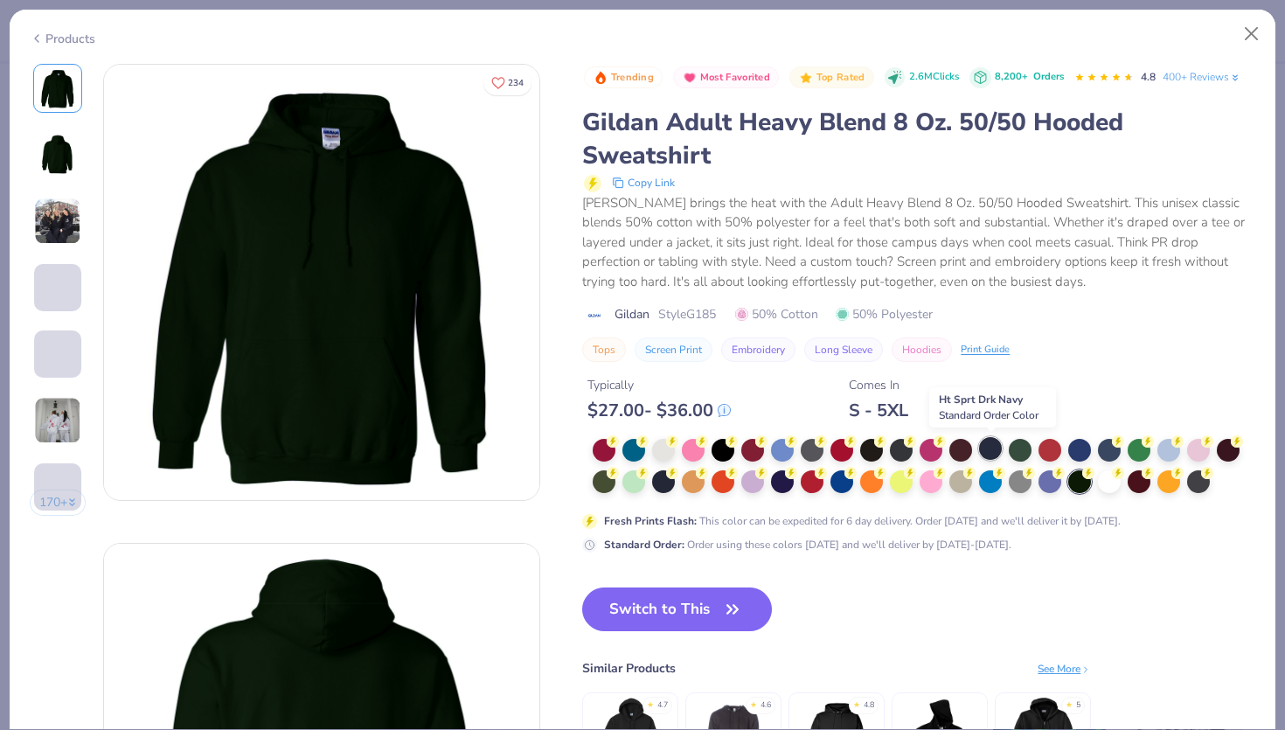
click at [992, 449] on div at bounding box center [990, 448] width 23 height 23
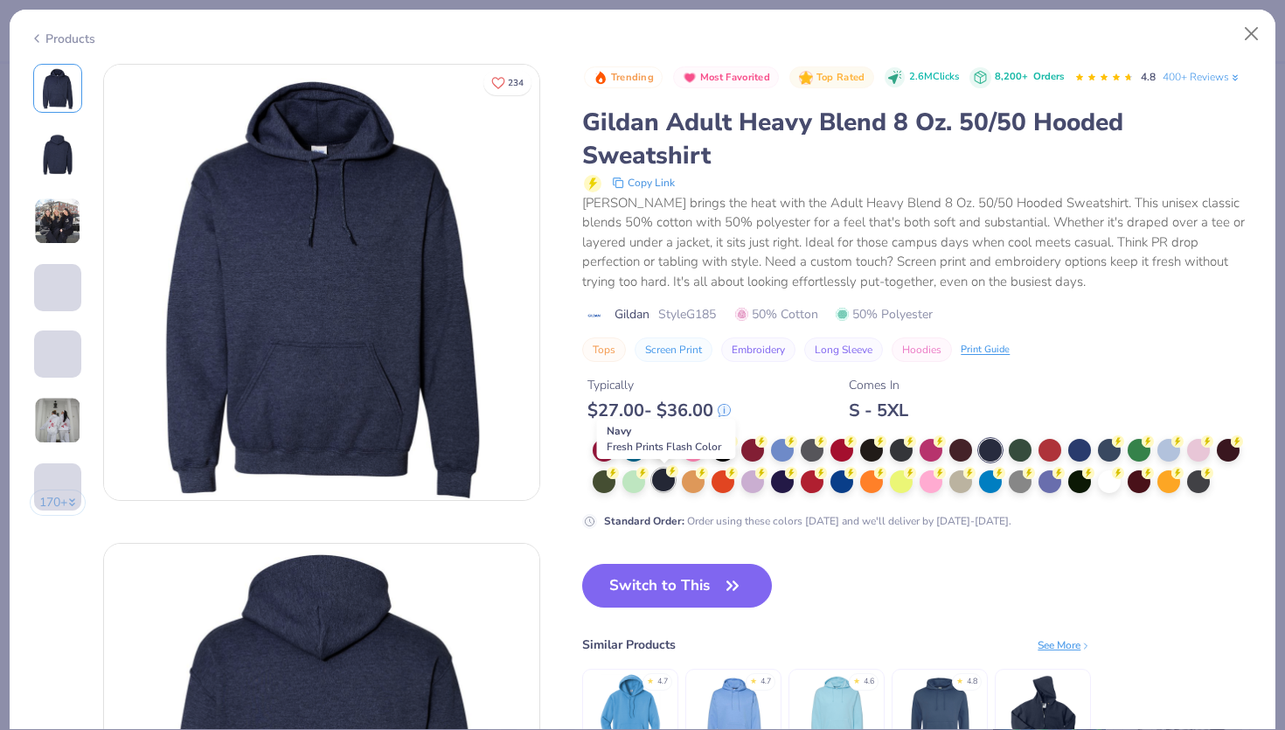
click at [658, 484] on div at bounding box center [663, 480] width 23 height 23
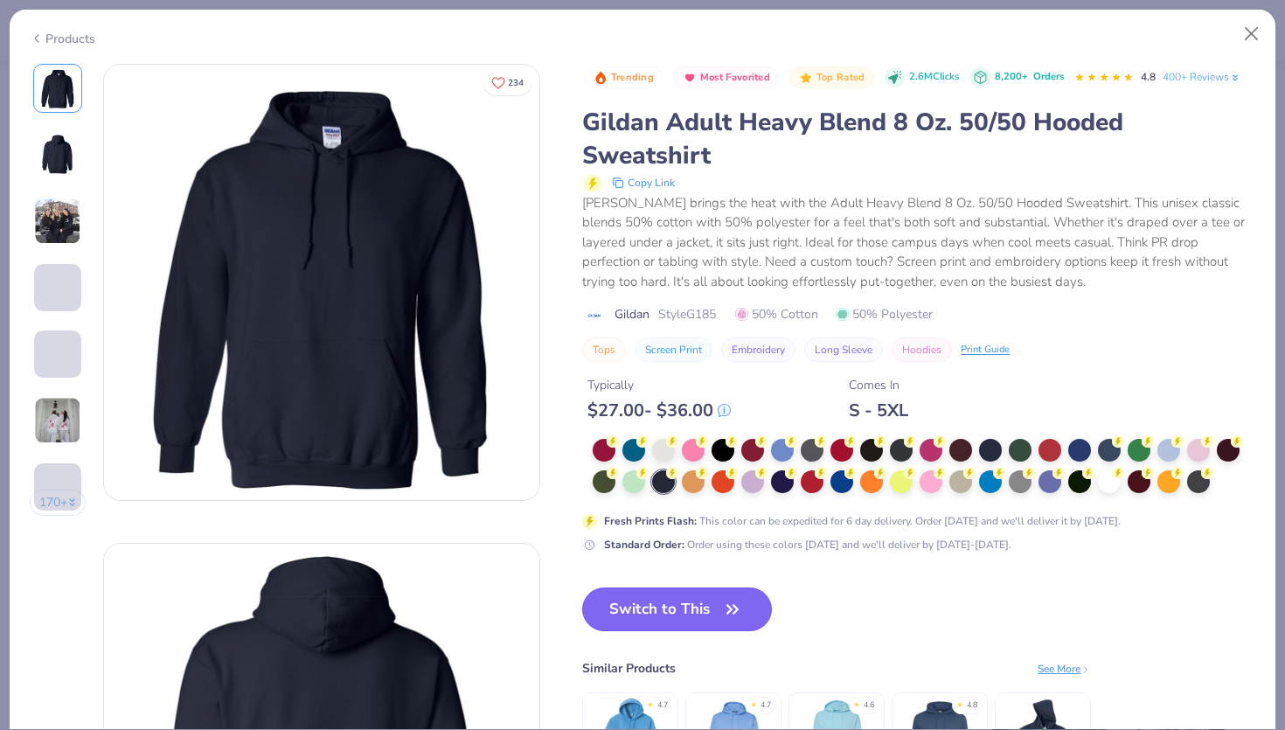
click at [641, 602] on button "Switch to This" at bounding box center [677, 610] width 190 height 44
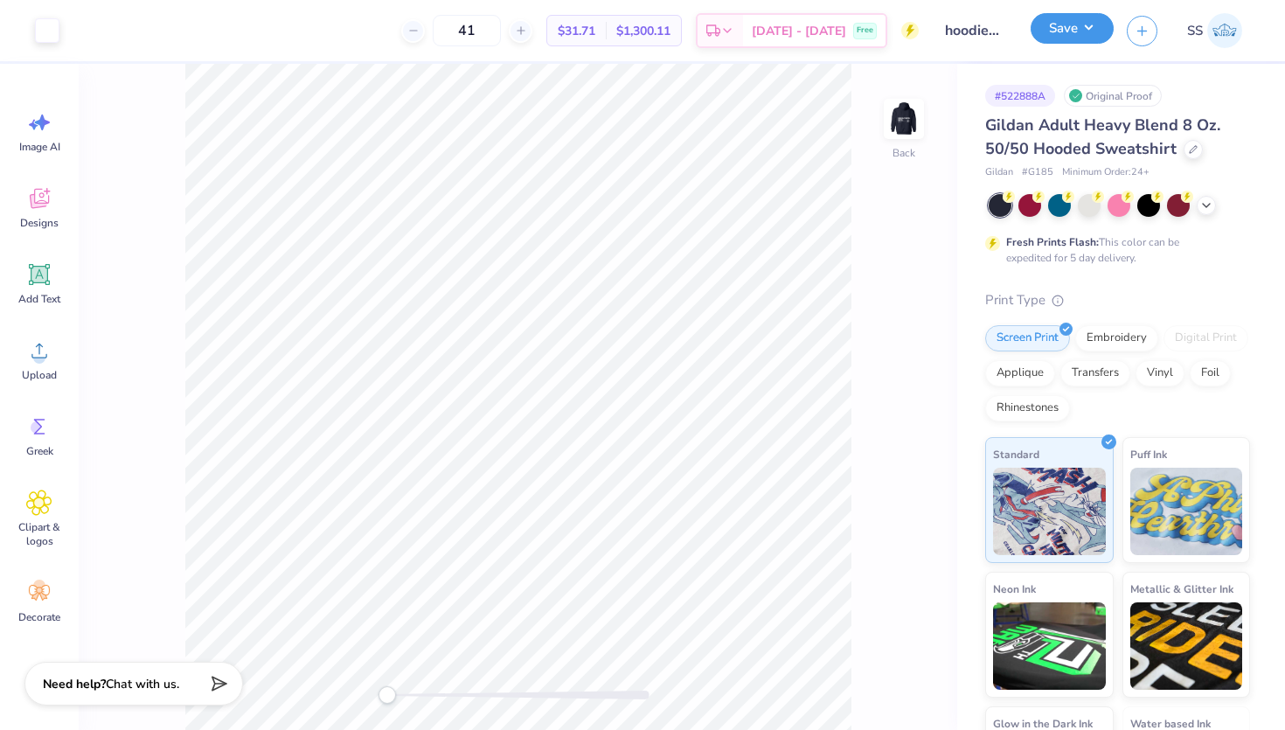
click at [1092, 26] on button "Save" at bounding box center [1072, 28] width 83 height 31
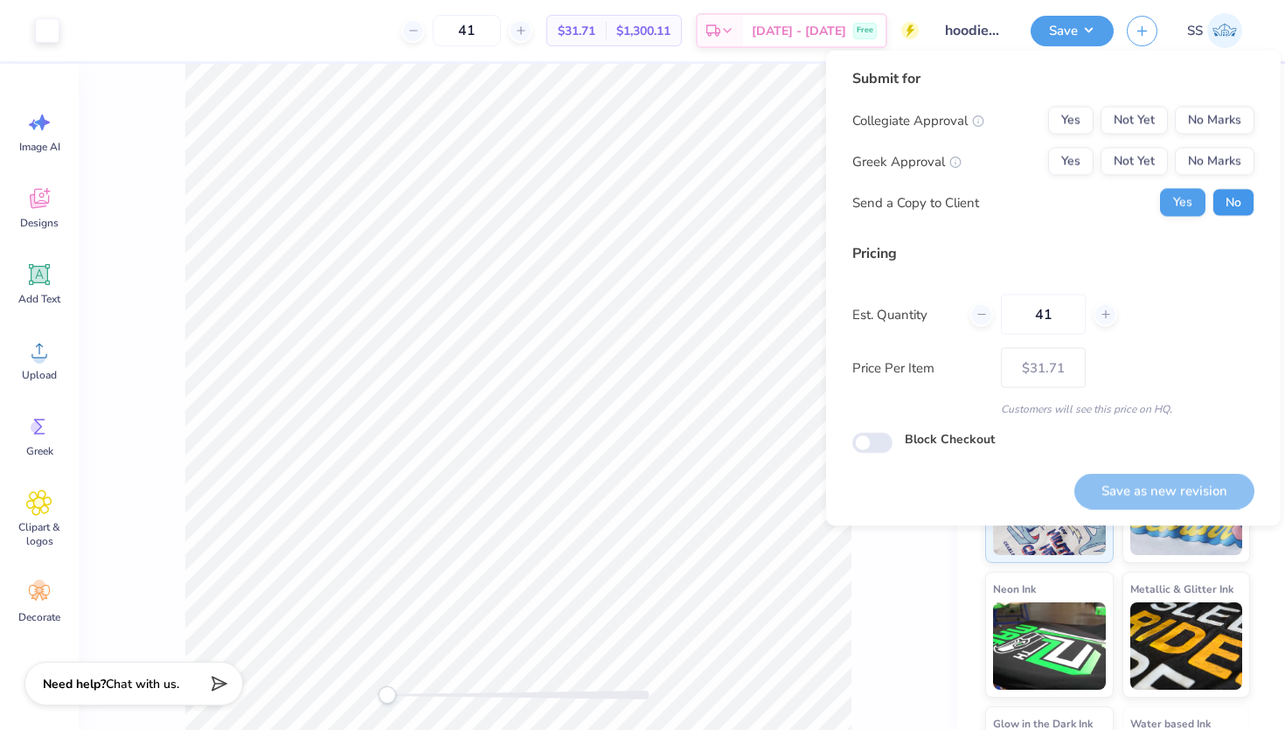
click at [1247, 198] on button "No" at bounding box center [1234, 203] width 42 height 28
click at [1228, 173] on button "No Marks" at bounding box center [1215, 162] width 80 height 28
click at [1221, 129] on button "No Marks" at bounding box center [1215, 121] width 80 height 28
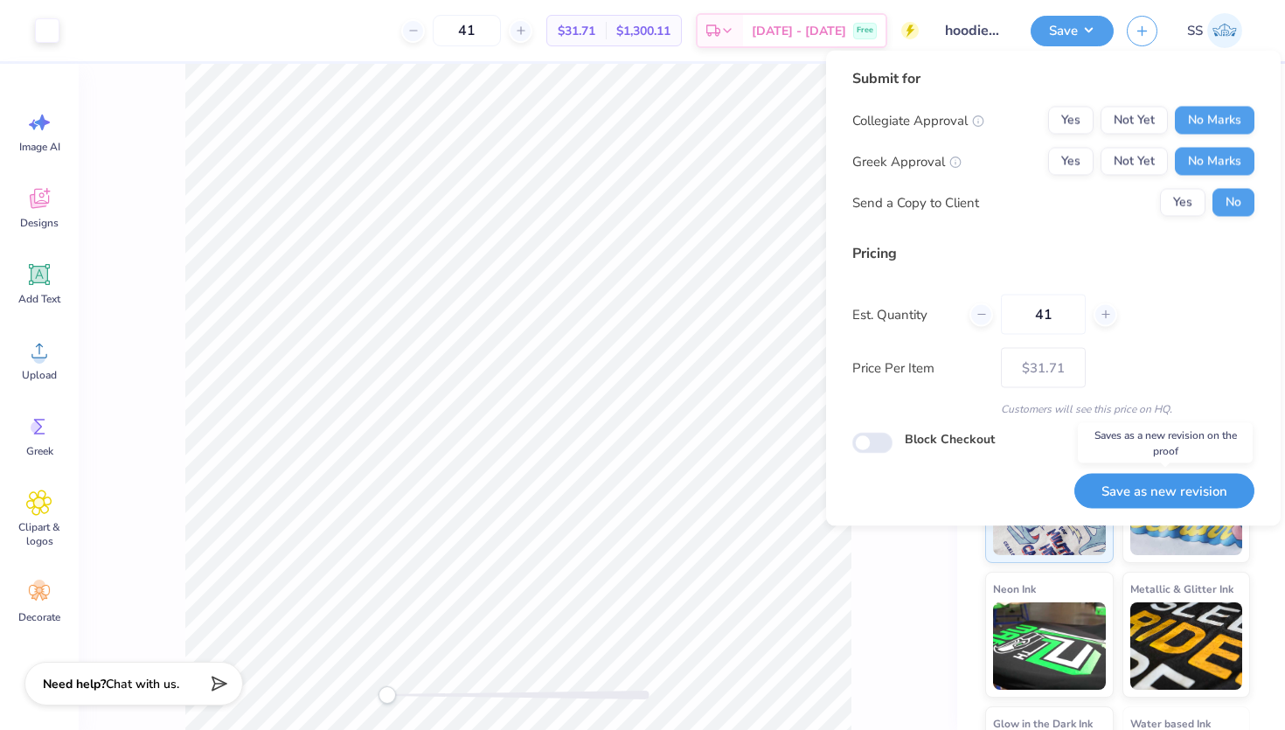
click at [1165, 498] on button "Save as new revision" at bounding box center [1165, 491] width 180 height 36
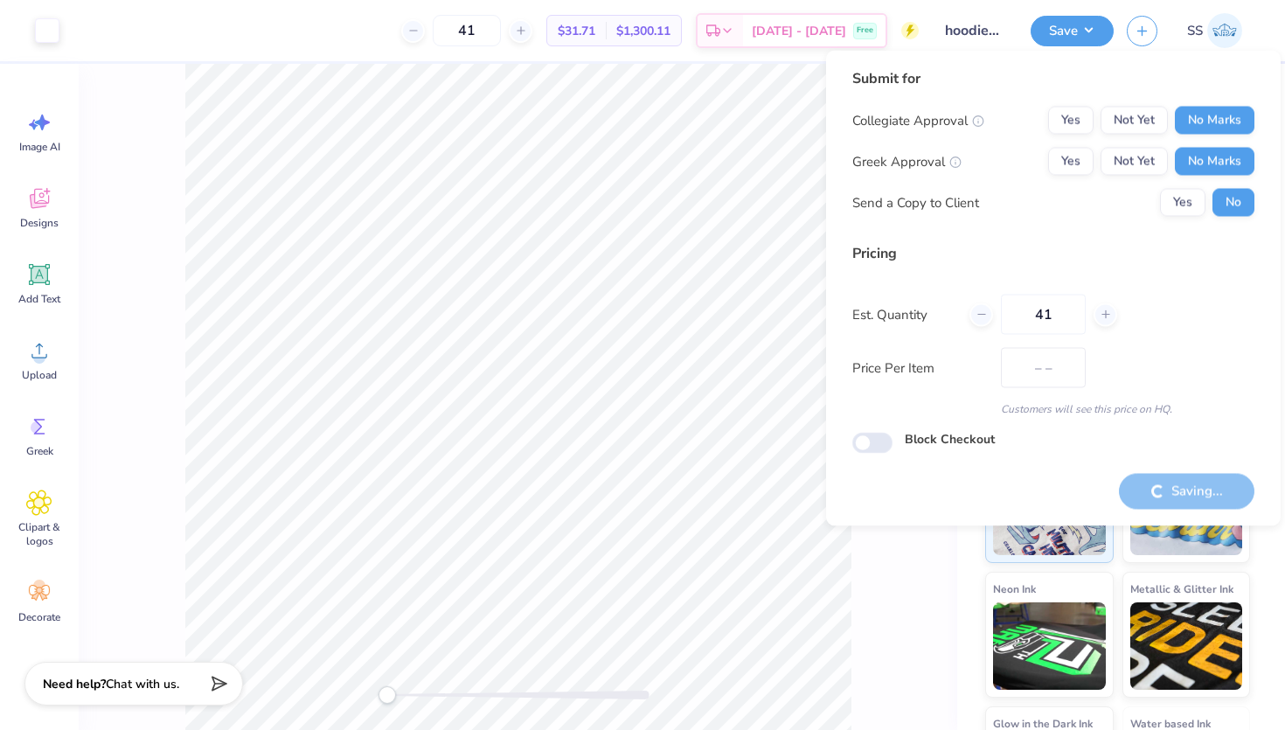
type input "$31.71"
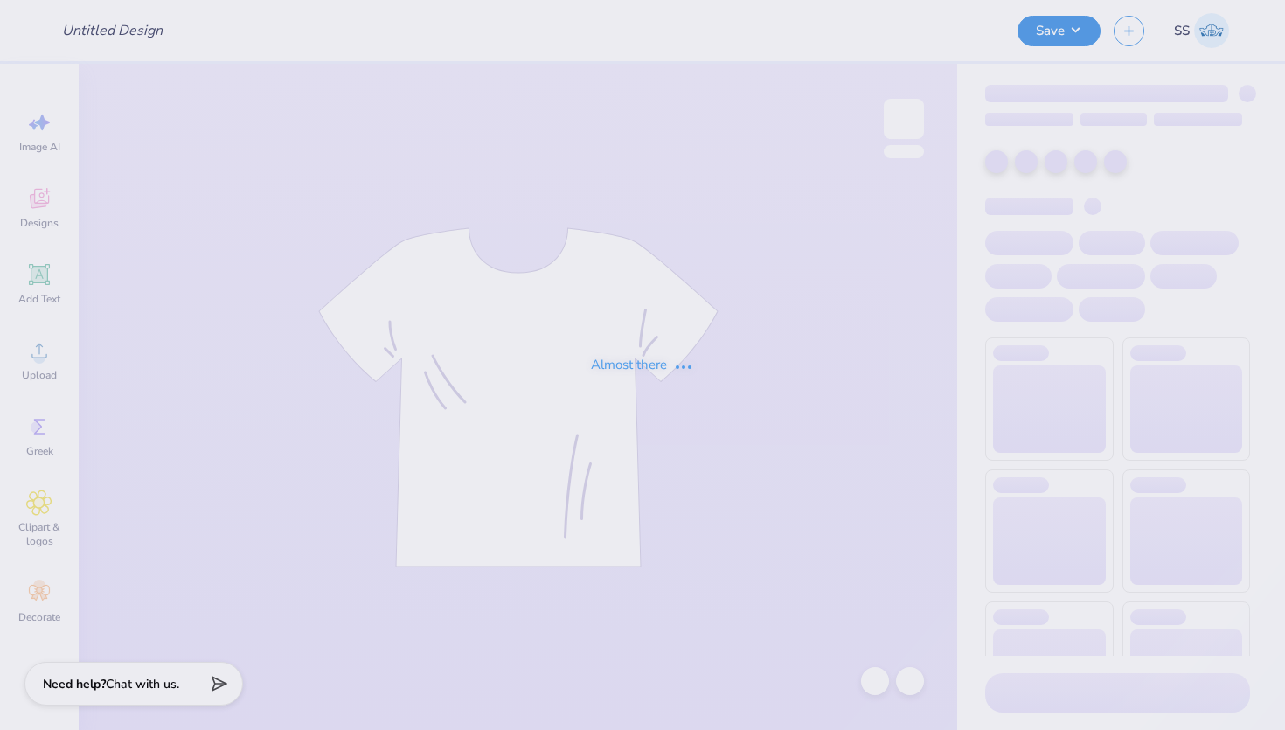
type input "Tank Tops LOXi"
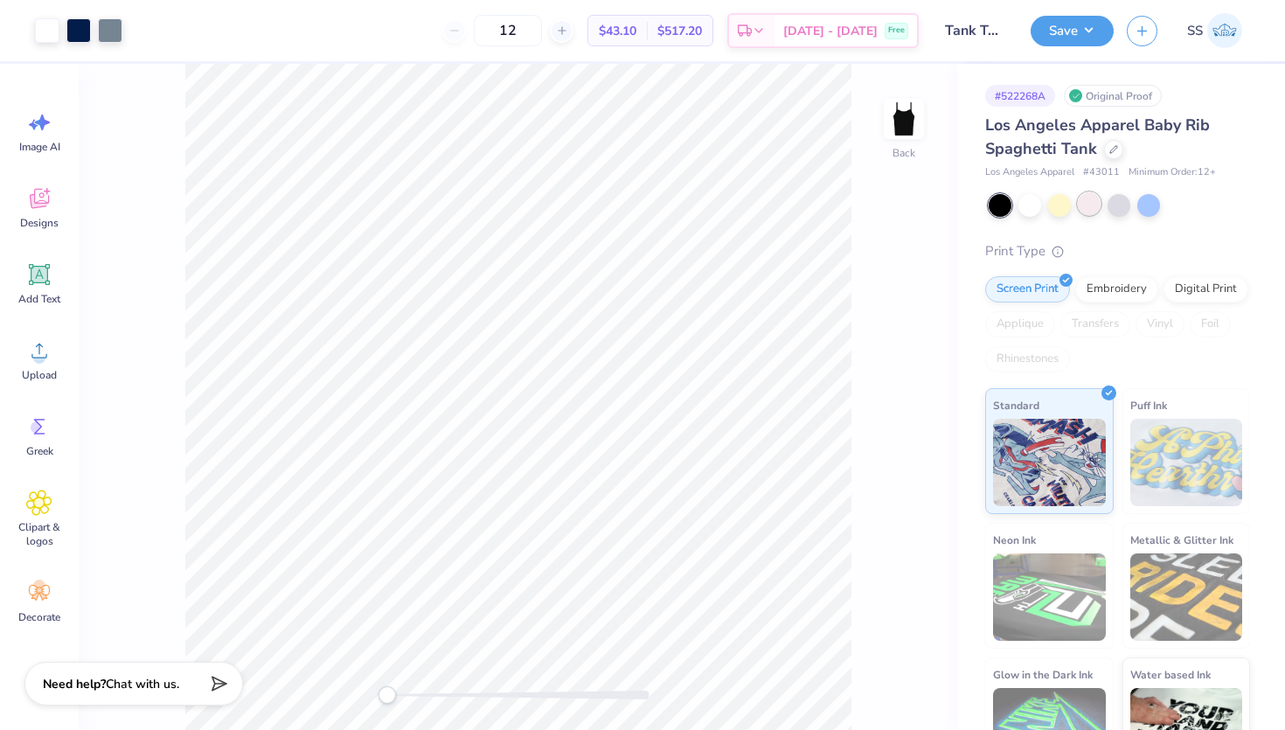
click at [1089, 200] on div at bounding box center [1089, 203] width 23 height 23
click at [1135, 202] on div at bounding box center [1119, 205] width 261 height 23
click at [1123, 204] on div at bounding box center [1119, 203] width 23 height 23
click at [1160, 202] on div at bounding box center [1149, 203] width 23 height 23
drag, startPoint x: 992, startPoint y: 154, endPoint x: 1090, endPoint y: 155, distance: 97.1
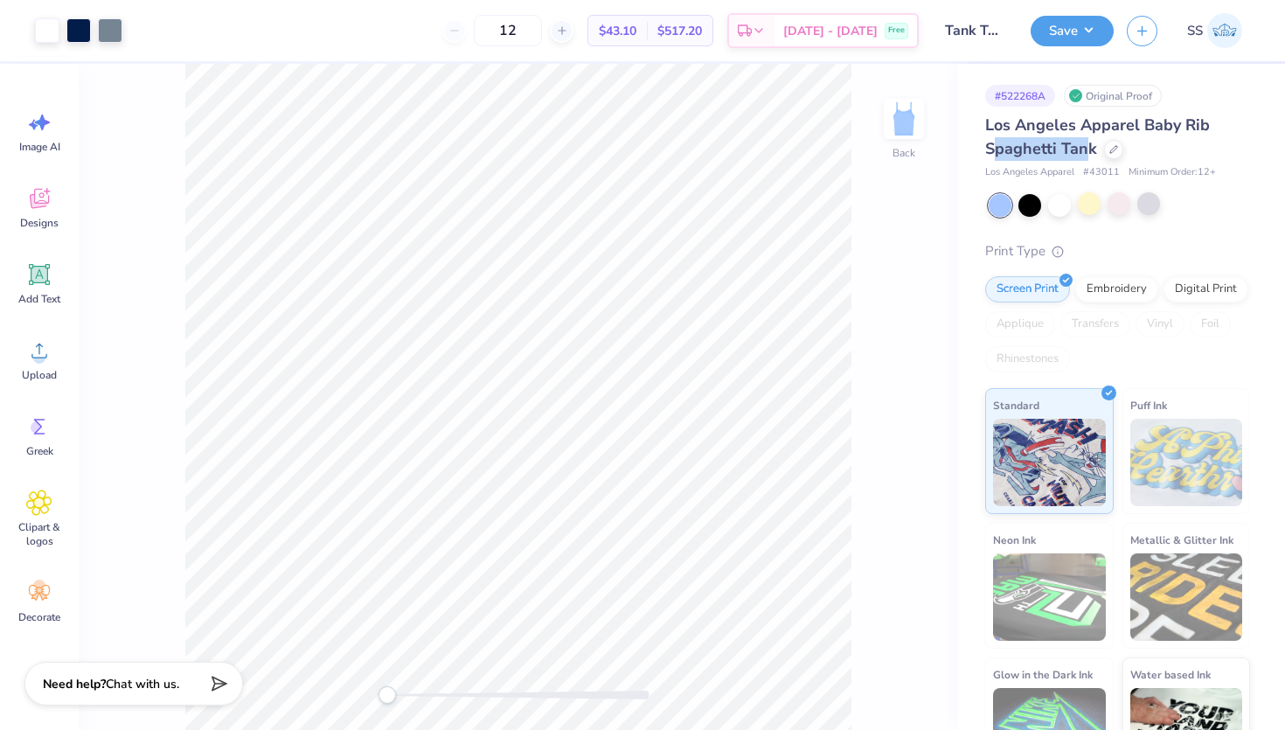
click at [1090, 155] on span "Los Angeles Apparel Baby Rib Spaghetti Tank" at bounding box center [1097, 137] width 225 height 45
drag, startPoint x: 1100, startPoint y: 152, endPoint x: 987, endPoint y: 151, distance: 112.8
click at [987, 151] on div "Los Angeles Apparel Baby Rib Spaghetti Tank" at bounding box center [1117, 137] width 265 height 47
copy span "Spaghetti Tank"
click at [1106, 156] on div "Los Angeles Apparel Baby Rib Spaghetti Tank" at bounding box center [1117, 137] width 265 height 47
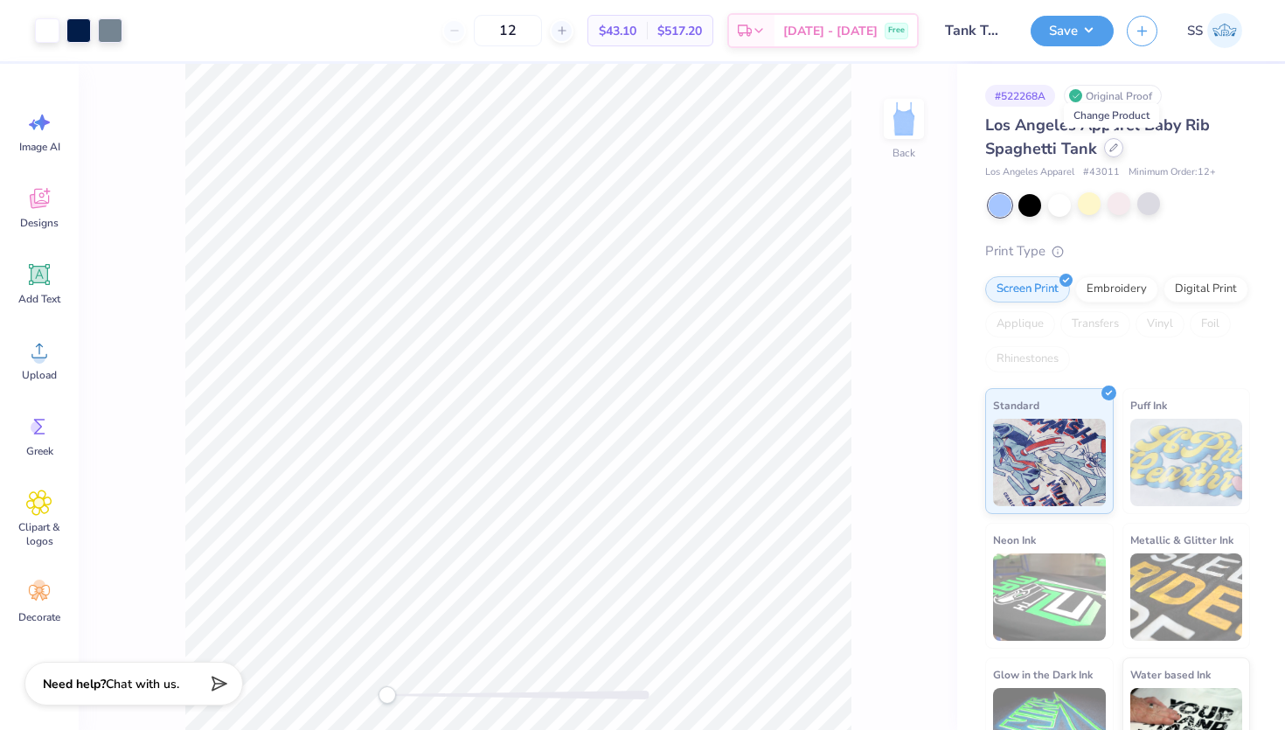
click at [1112, 146] on icon at bounding box center [1114, 147] width 9 height 9
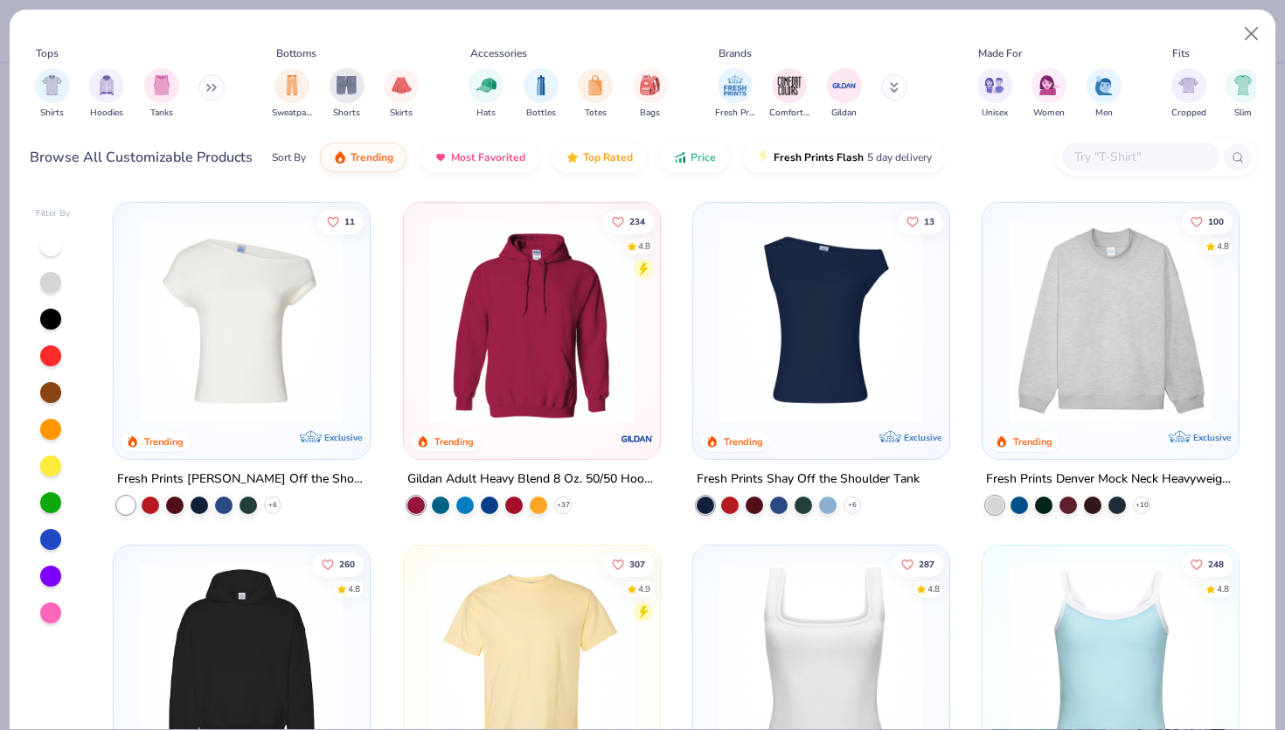
click at [1090, 146] on div at bounding box center [1140, 157] width 157 height 29
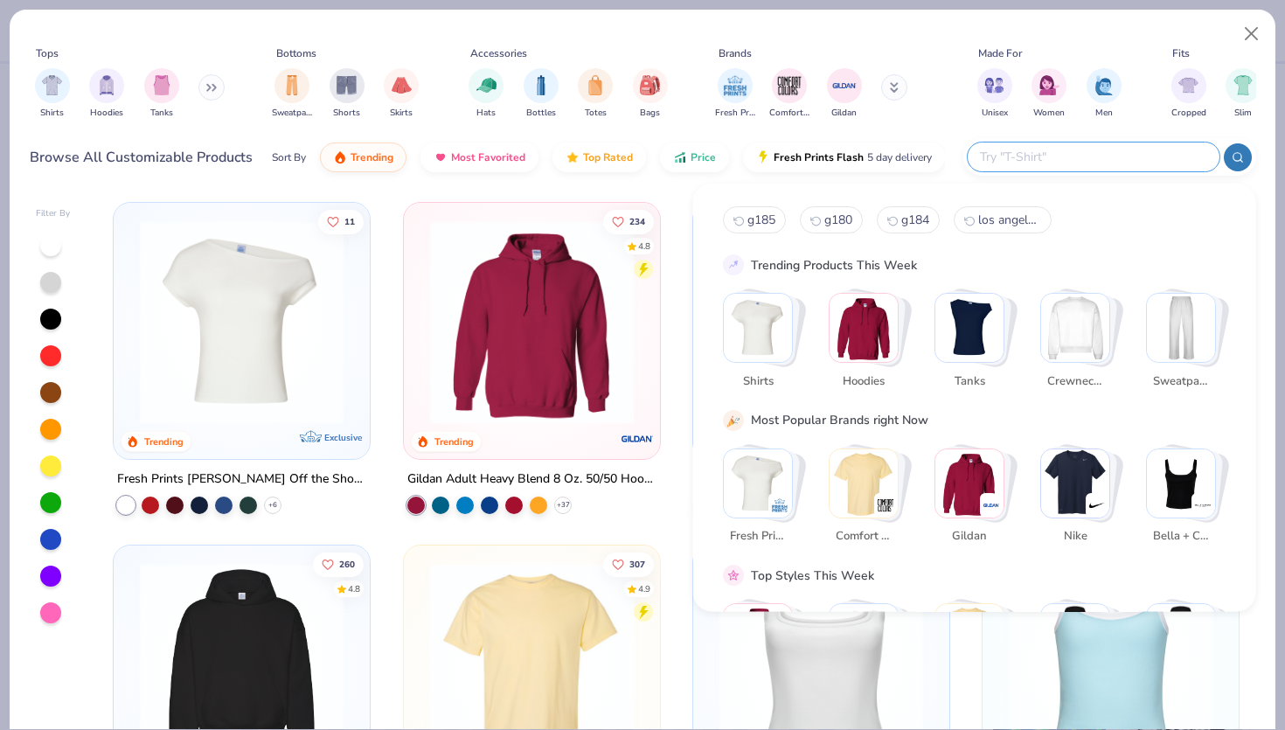
paste input "Spaghetti Tank"
type input "Spaghetti Tank"
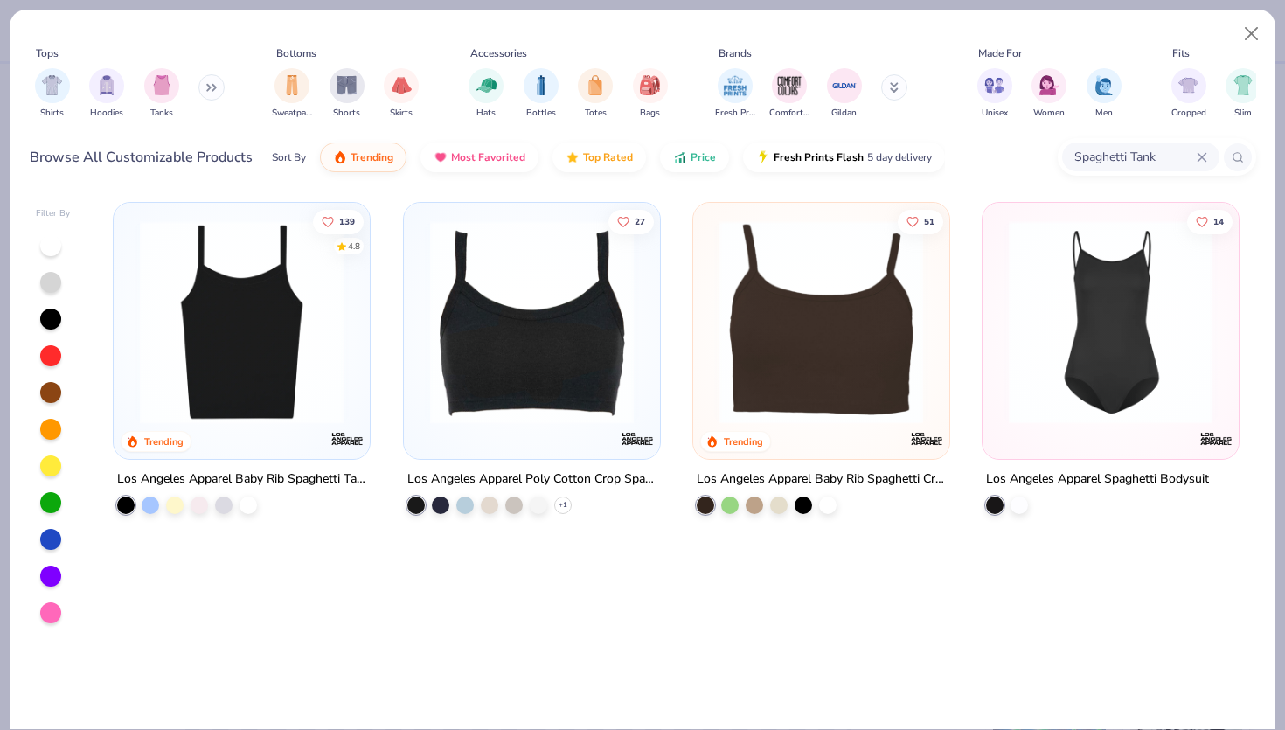
click at [1141, 153] on input "Spaghetti Tank" at bounding box center [1135, 157] width 124 height 20
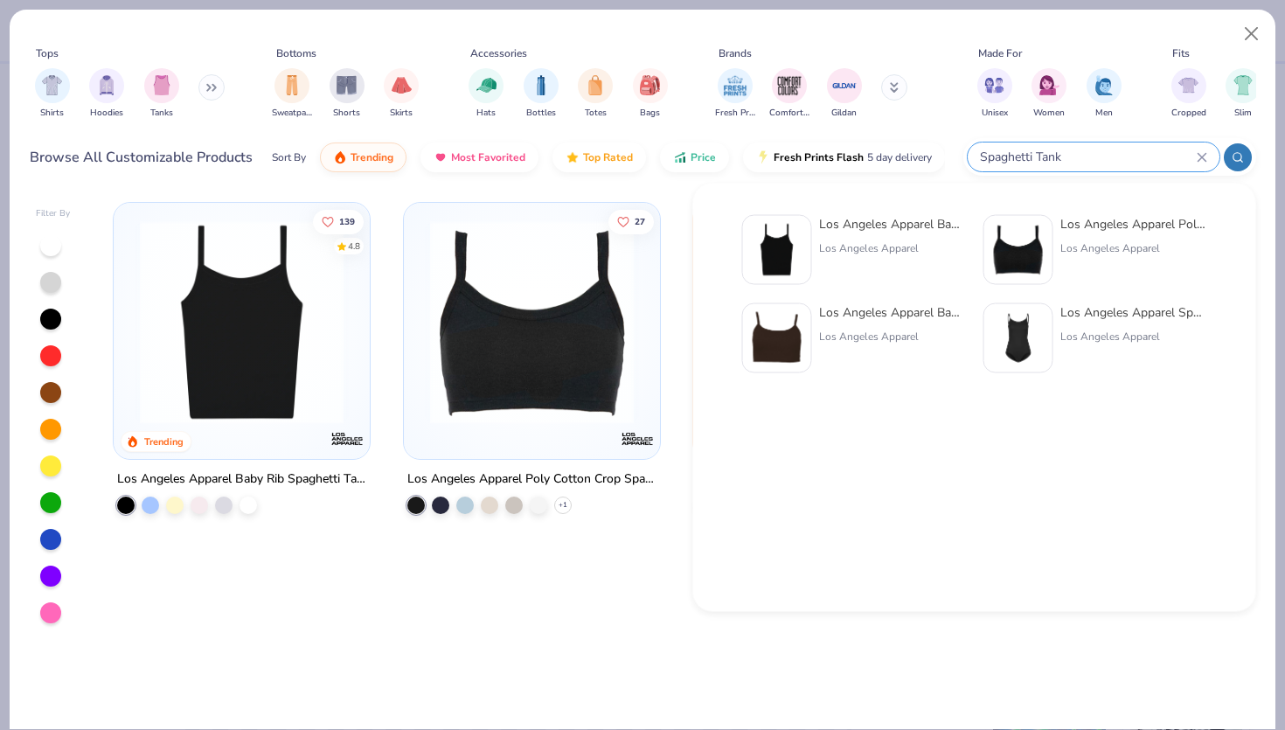
click at [1110, 156] on input "Spaghetti Tank" at bounding box center [1087, 157] width 219 height 20
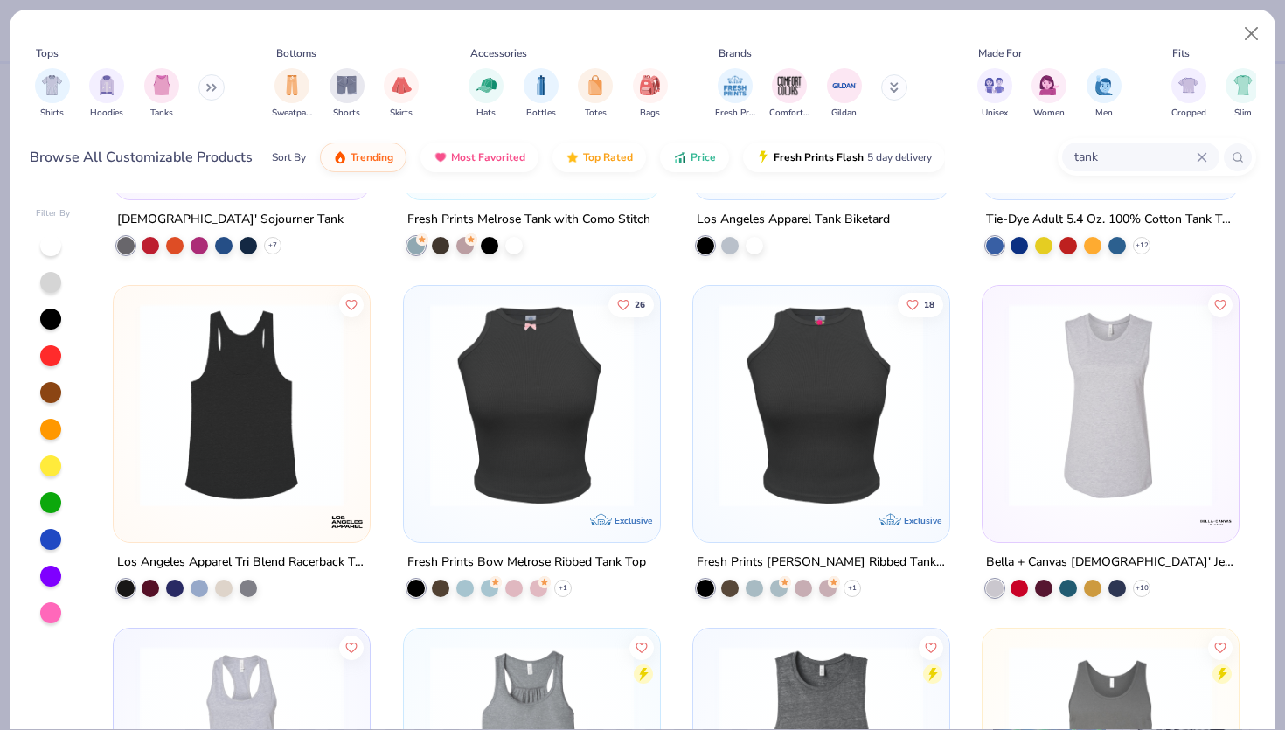
scroll to position [3838, 0]
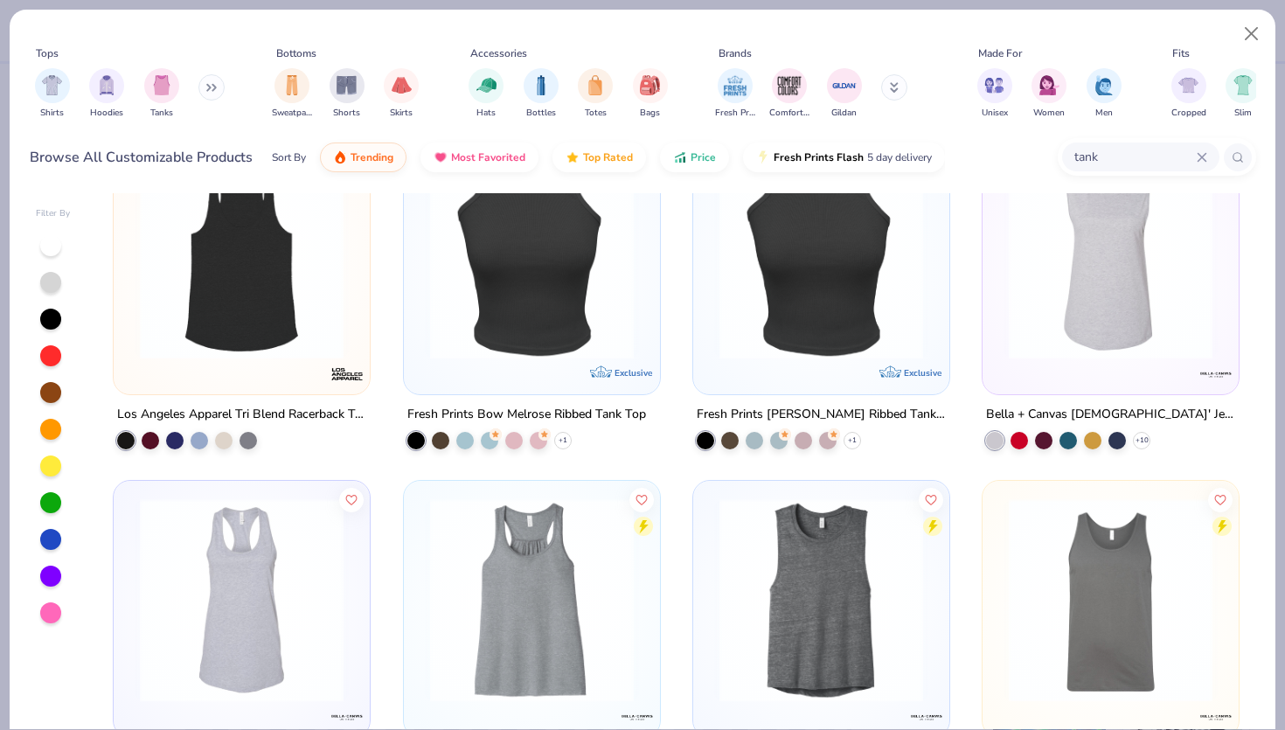
click at [1100, 161] on input "tank" at bounding box center [1135, 157] width 124 height 20
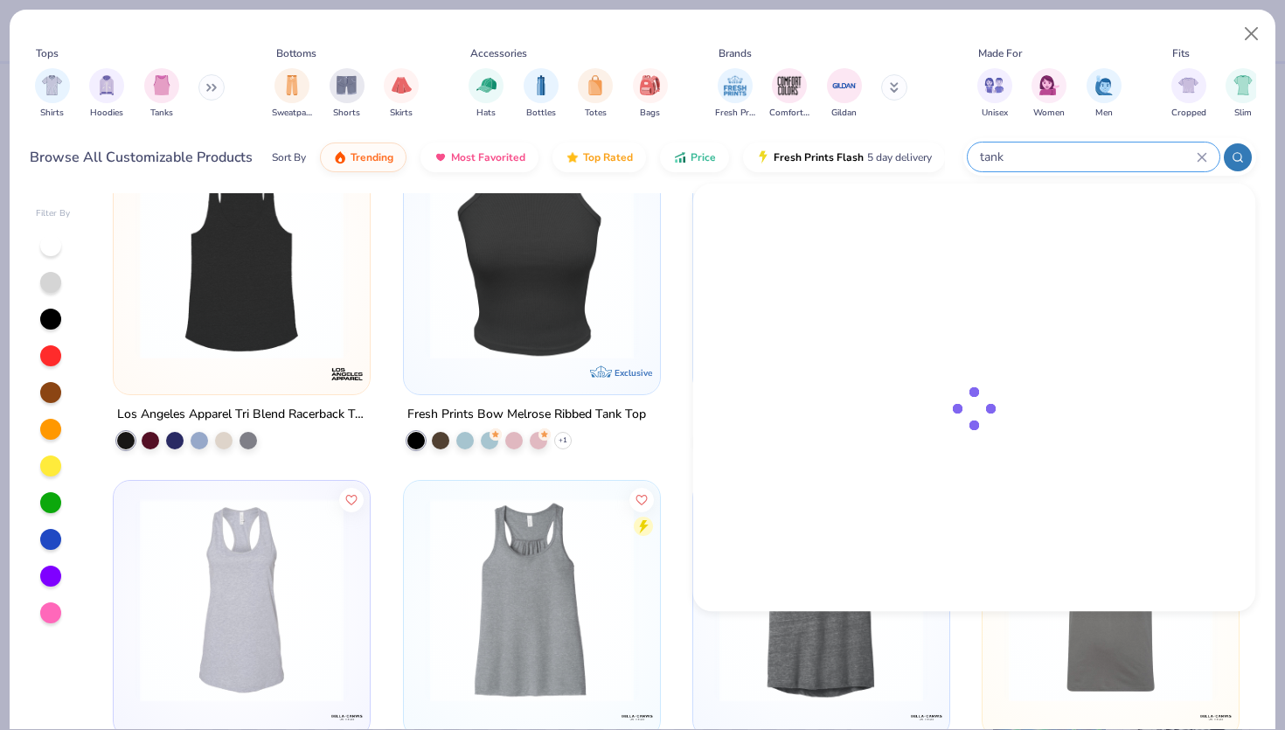
click at [1100, 161] on input "tank" at bounding box center [1087, 157] width 219 height 20
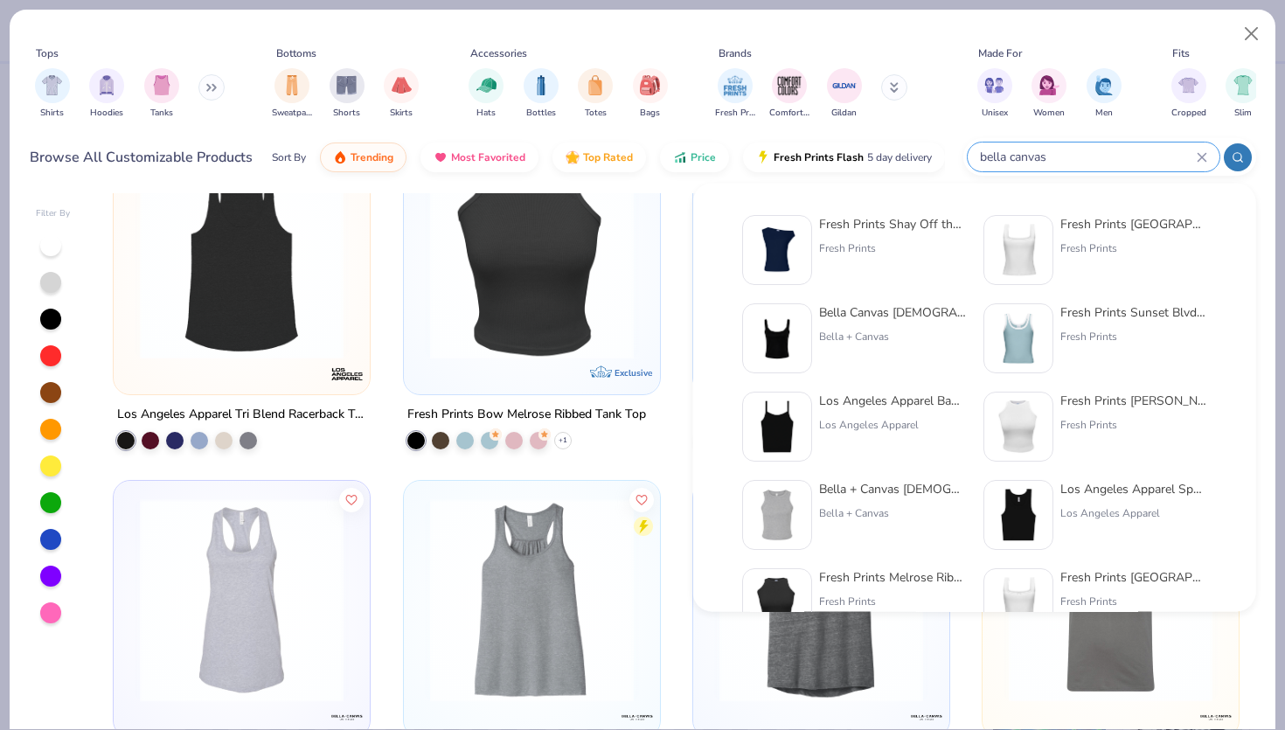
type input "bella canvas"
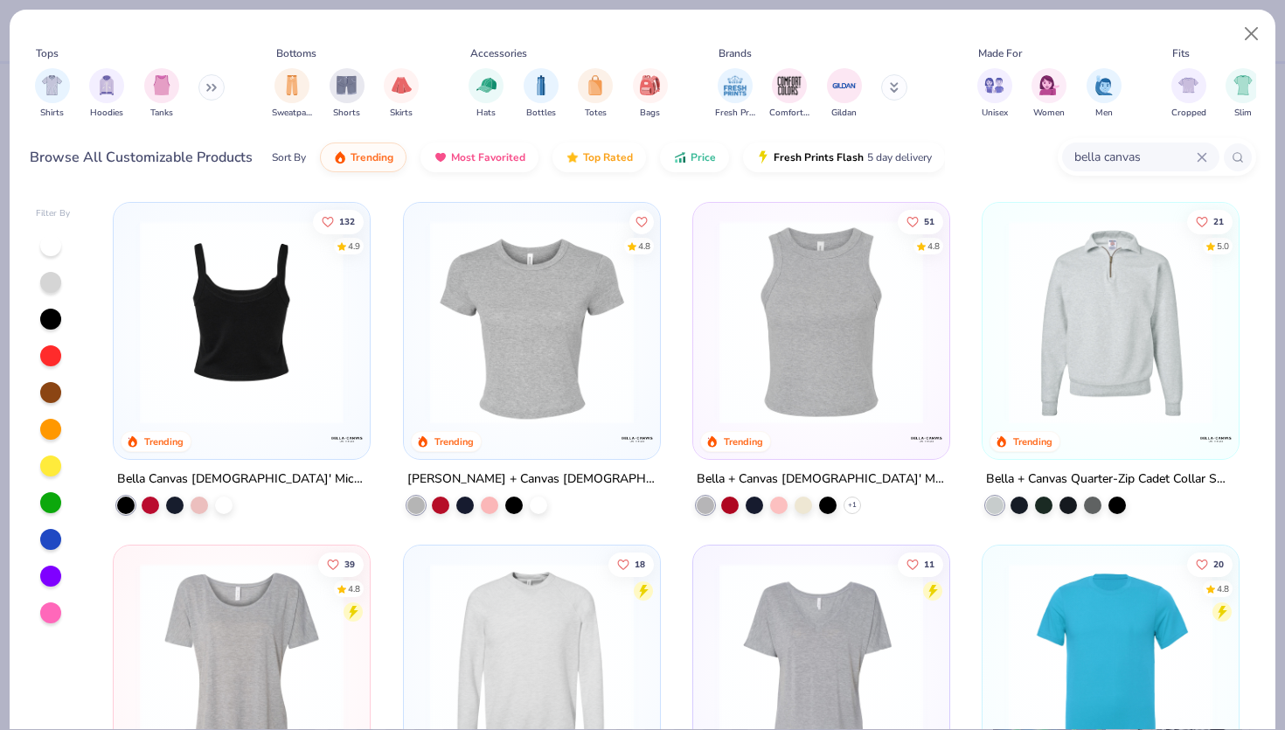
click at [288, 372] on div at bounding box center [242, 322] width 665 height 204
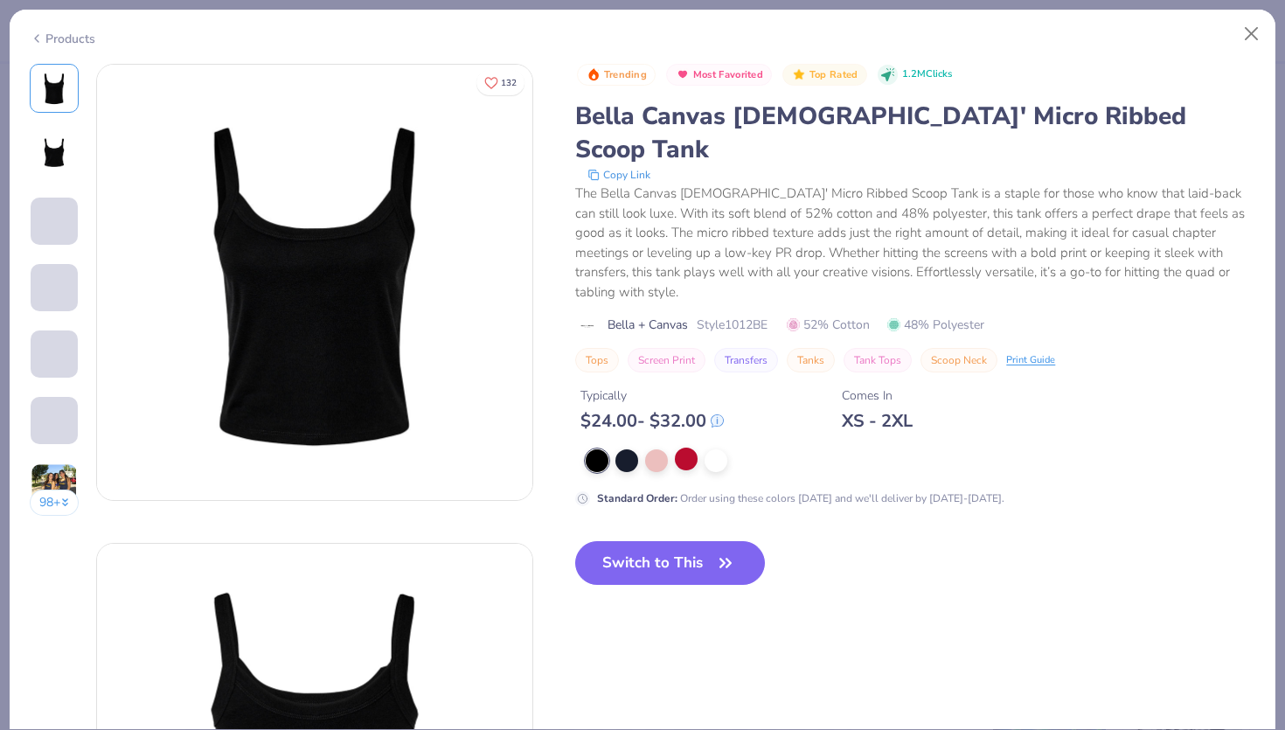
click at [697, 448] on div at bounding box center [686, 459] width 23 height 23
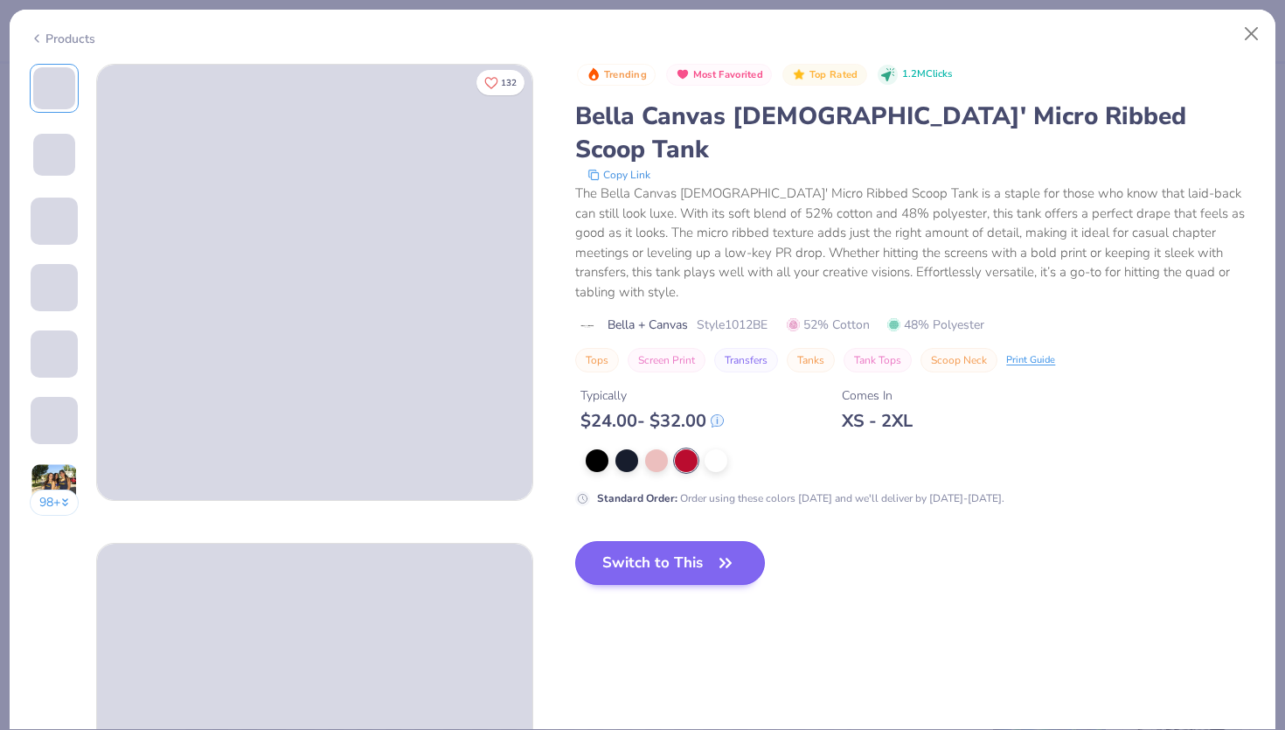
click at [659, 493] on div "Trending Most Favorited Top Rated 1.2M Clicks Bella Canvas Ladies' Micro Ribbed…" at bounding box center [915, 339] width 680 height 550
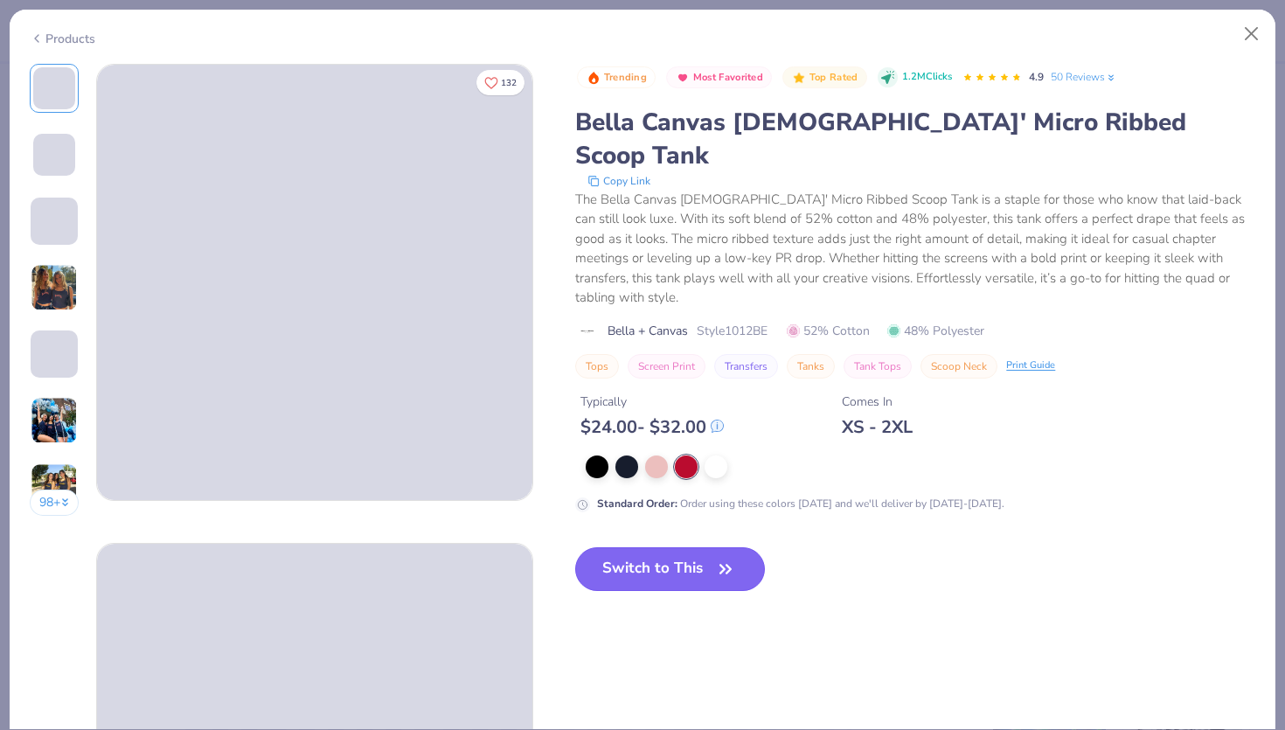
drag, startPoint x: 655, startPoint y: 506, endPoint x: 658, endPoint y: 516, distance: 10.0
click at [655, 547] on button "Switch to This" at bounding box center [670, 569] width 190 height 44
click at [658, 547] on button "Switch to This" at bounding box center [670, 569] width 190 height 44
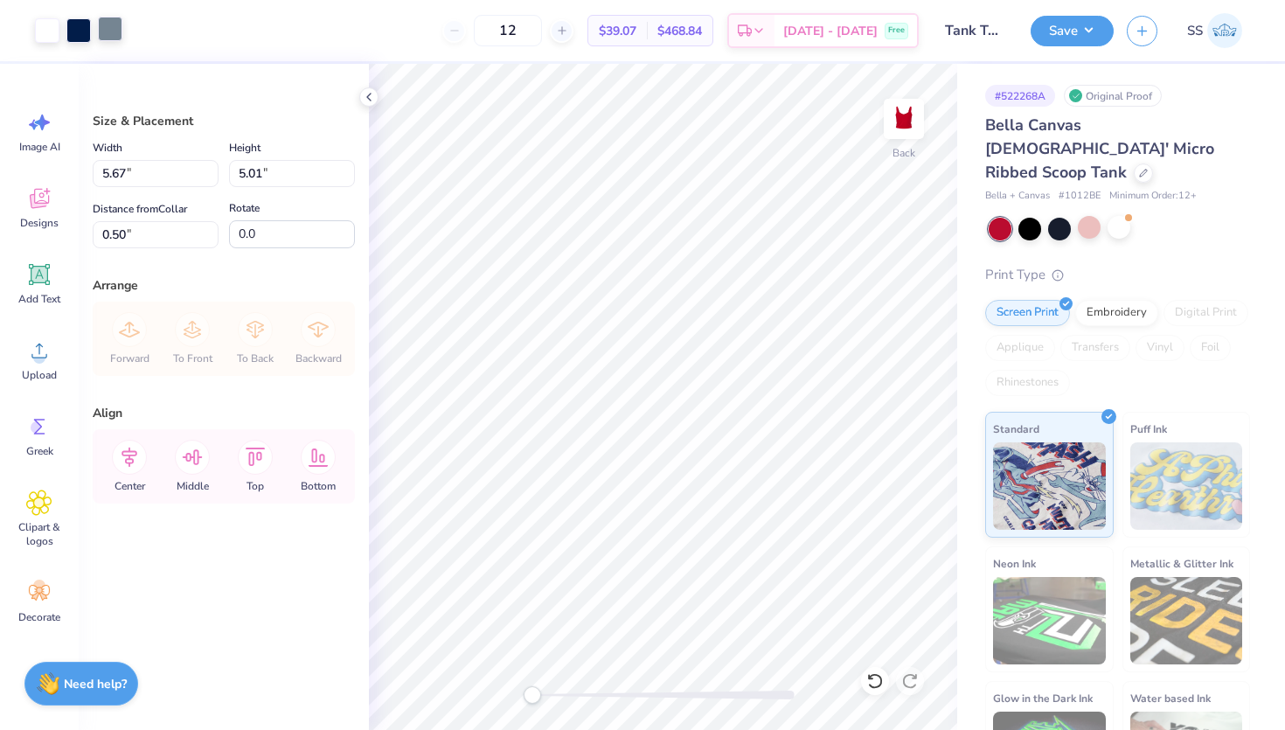
click at [112, 23] on div at bounding box center [110, 29] width 24 height 24
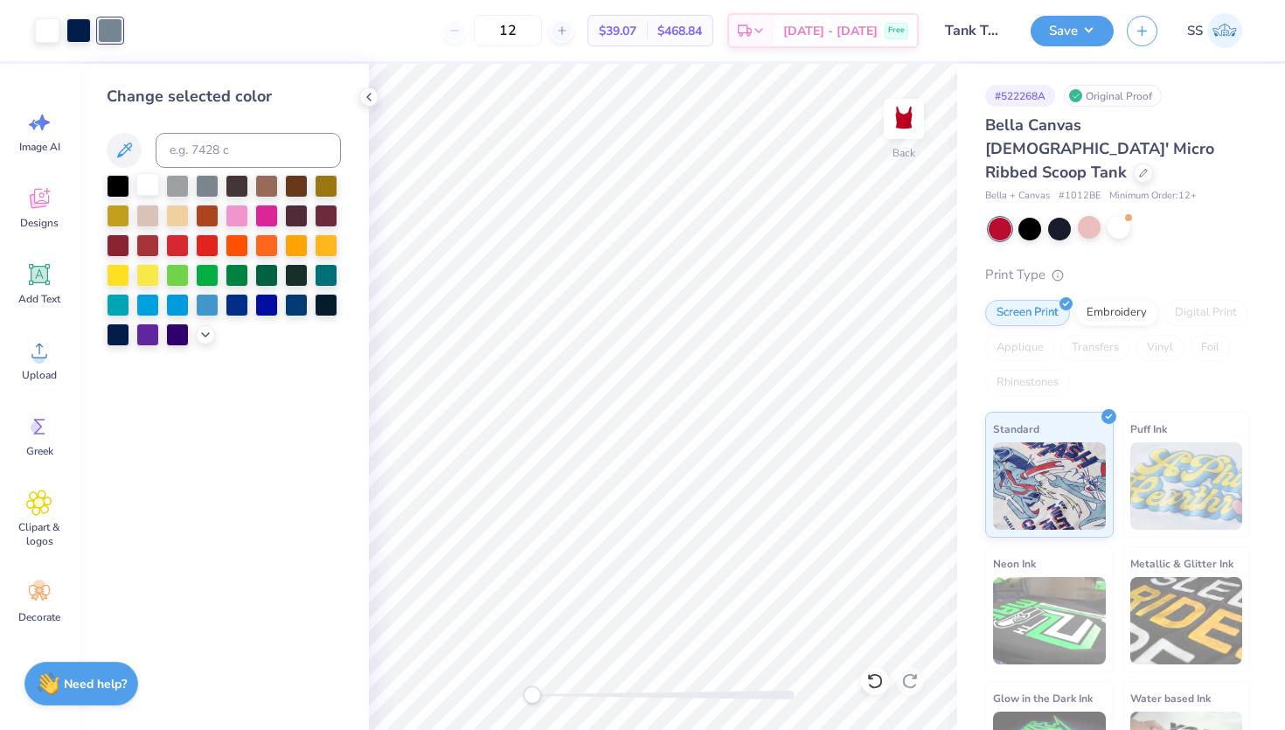
click at [147, 177] on div at bounding box center [147, 184] width 23 height 23
click at [71, 31] on div at bounding box center [78, 29] width 24 height 24
click at [147, 178] on div at bounding box center [147, 184] width 23 height 23
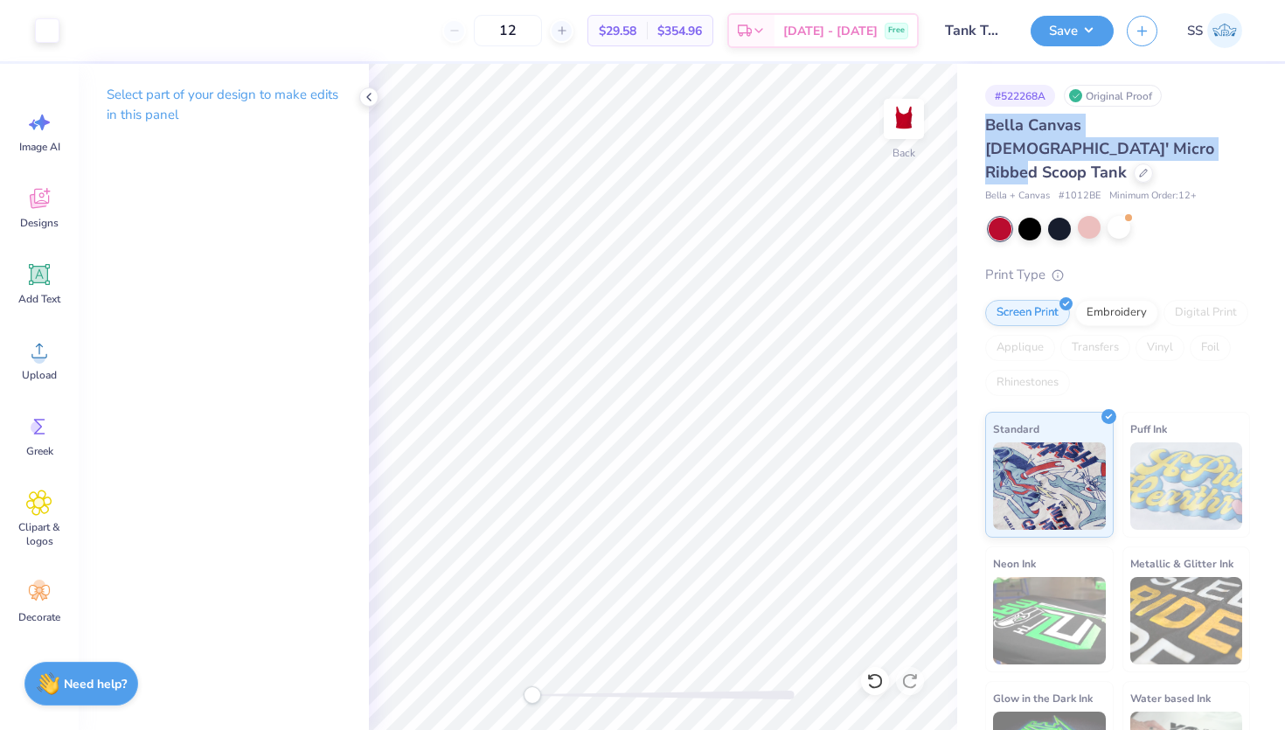
drag, startPoint x: 1071, startPoint y: 143, endPoint x: 970, endPoint y: 129, distance: 102.4
click at [970, 129] on div "# 522268A Original Proof Bella Canvas Ladies' Micro Ribbed Scoop Tank Bella + C…" at bounding box center [1121, 435] width 328 height 743
copy span "Bella Canvas [DEMOGRAPHIC_DATA]' Micro Ribbed Scoop Tank"
